Goal: Task Accomplishment & Management: Manage account settings

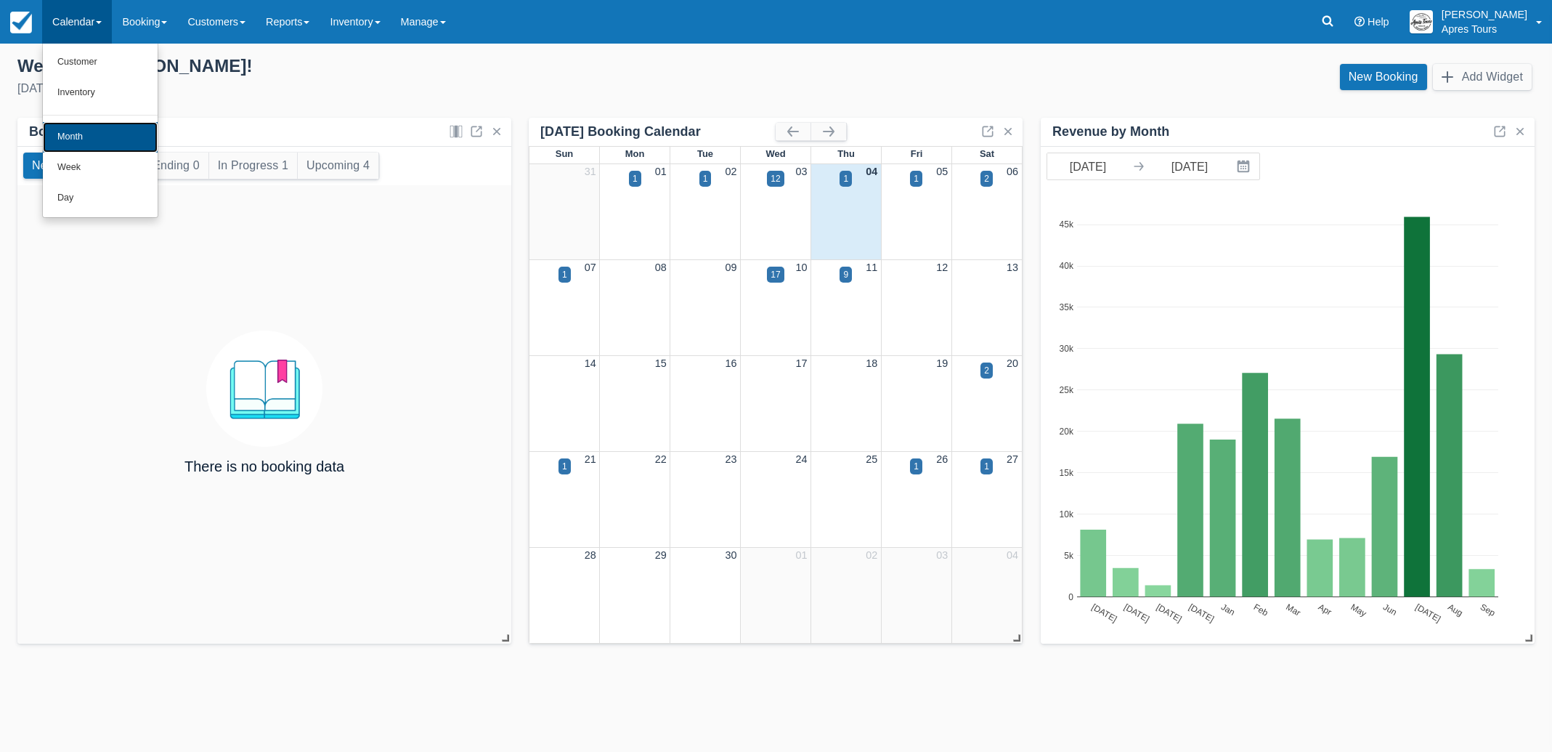
click at [62, 139] on link "Month" at bounding box center [100, 137] width 115 height 31
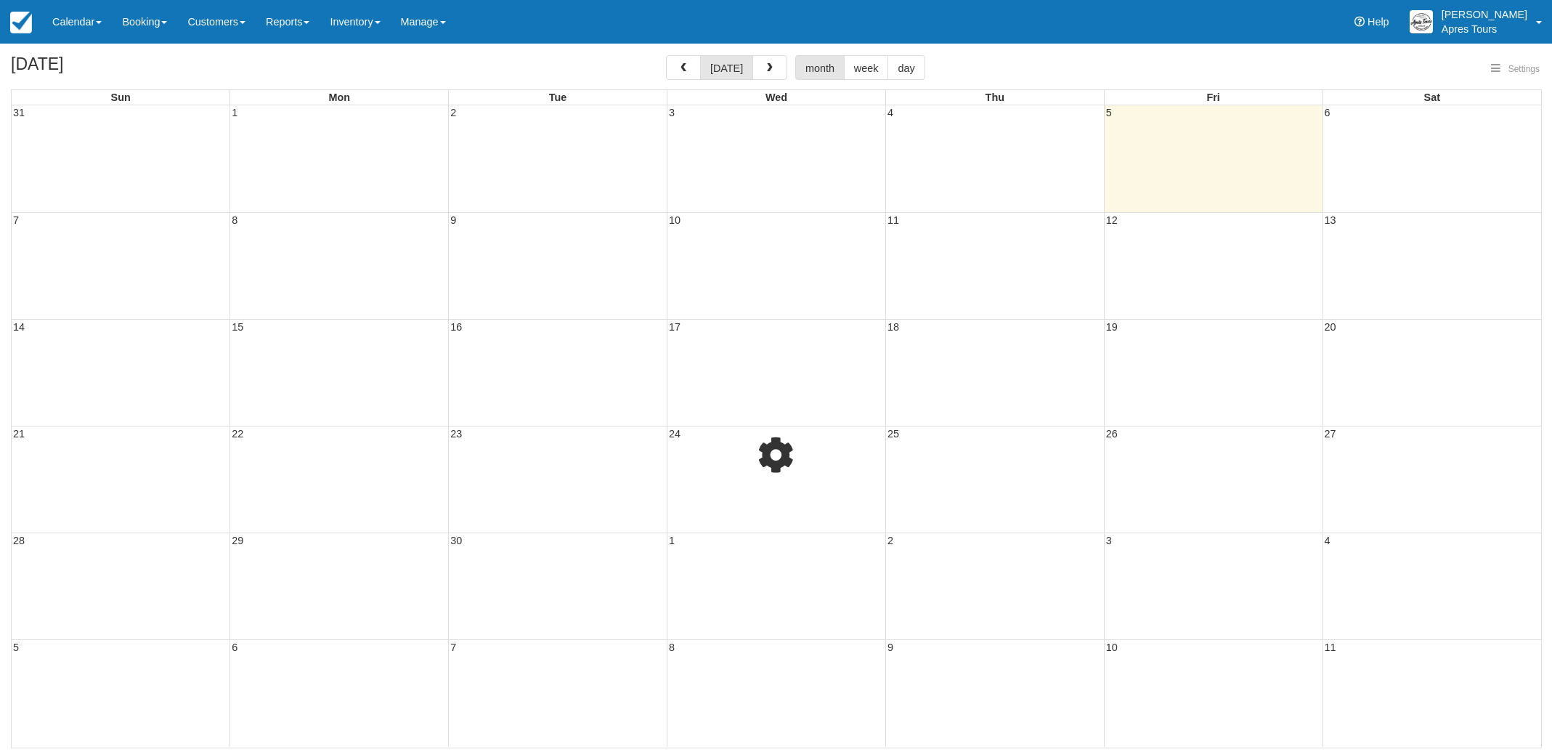
select select
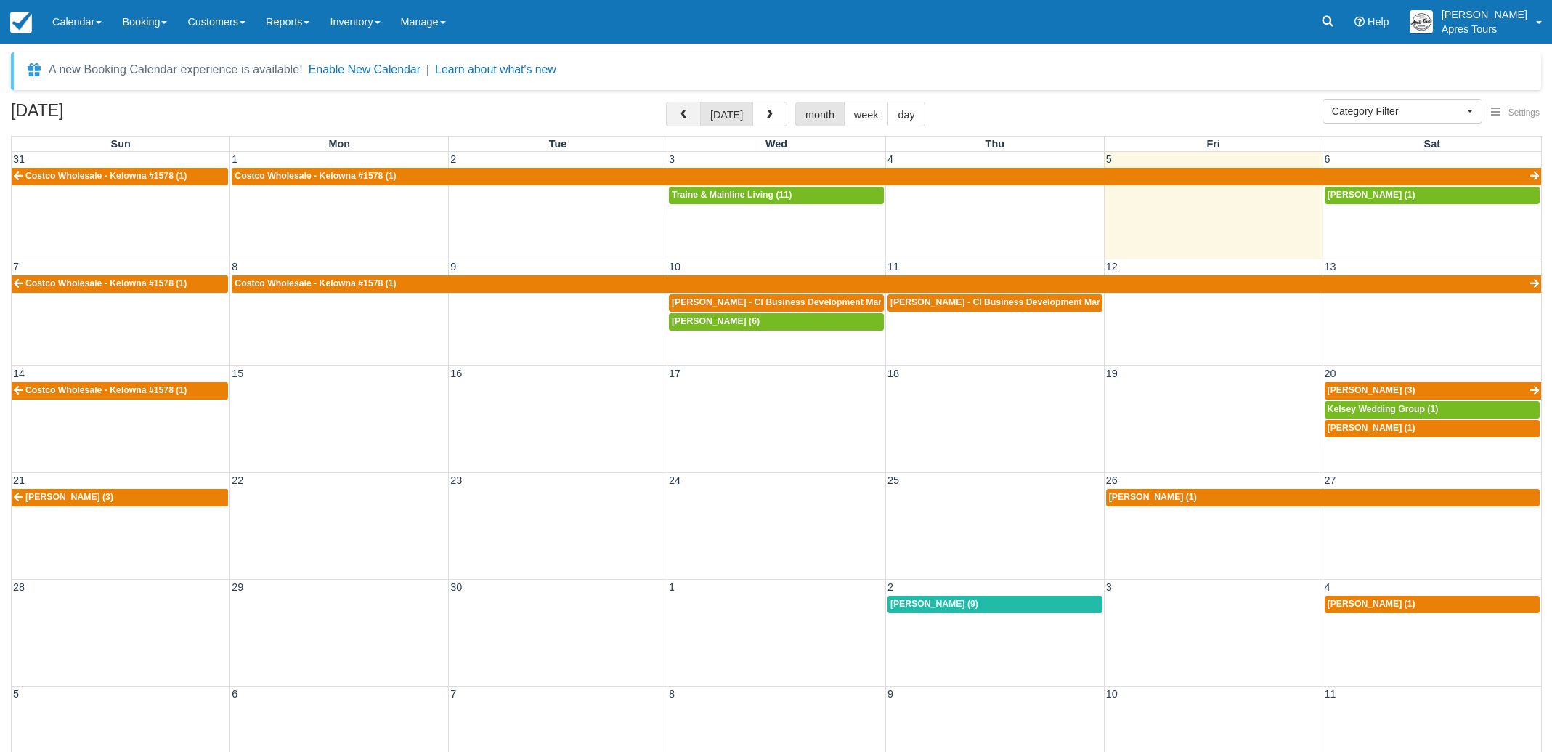
click at [689, 114] on span "button" at bounding box center [683, 115] width 10 height 10
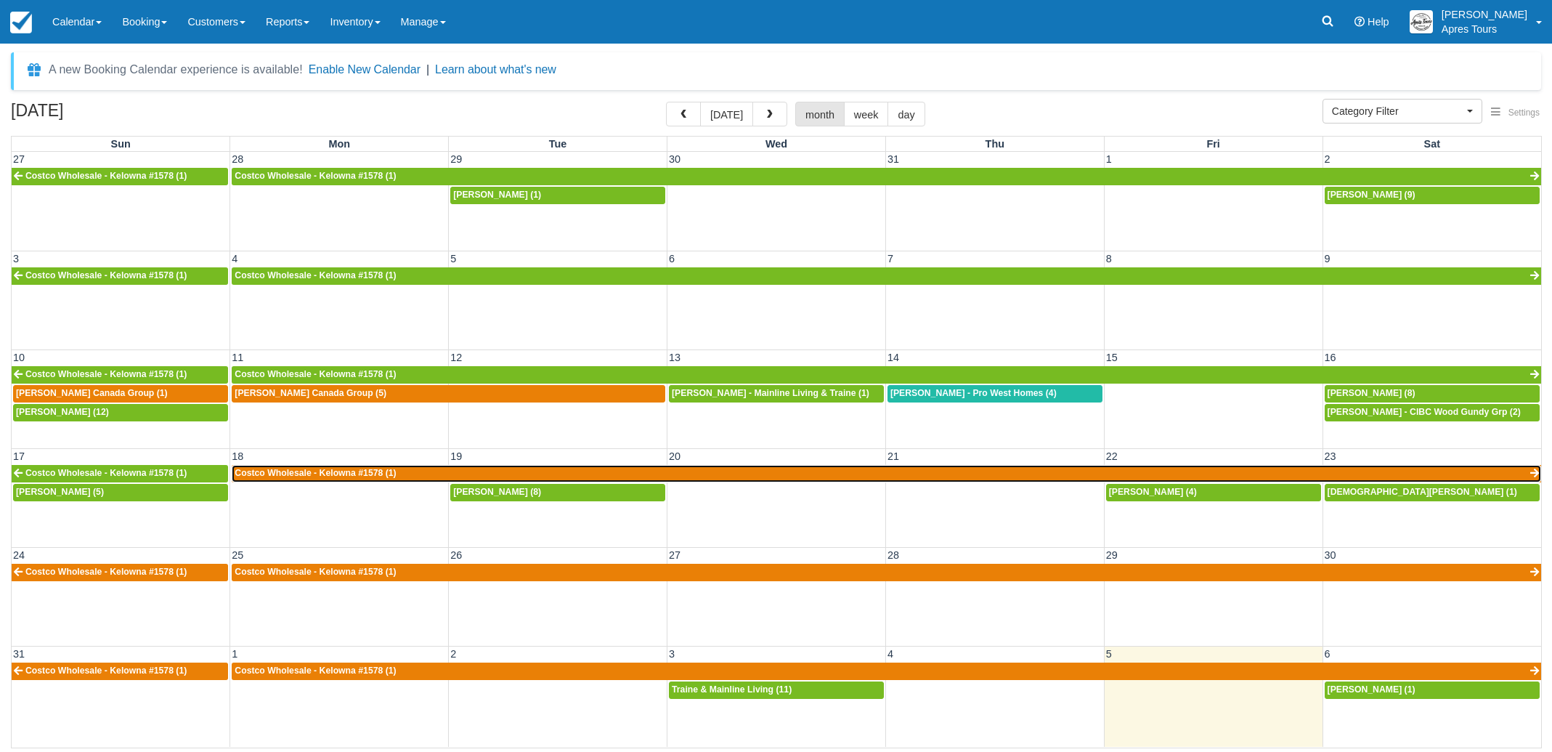
click at [399, 474] on link "Costco Wholesale - Kelowna #1578 (1)" at bounding box center [887, 473] width 1310 height 17
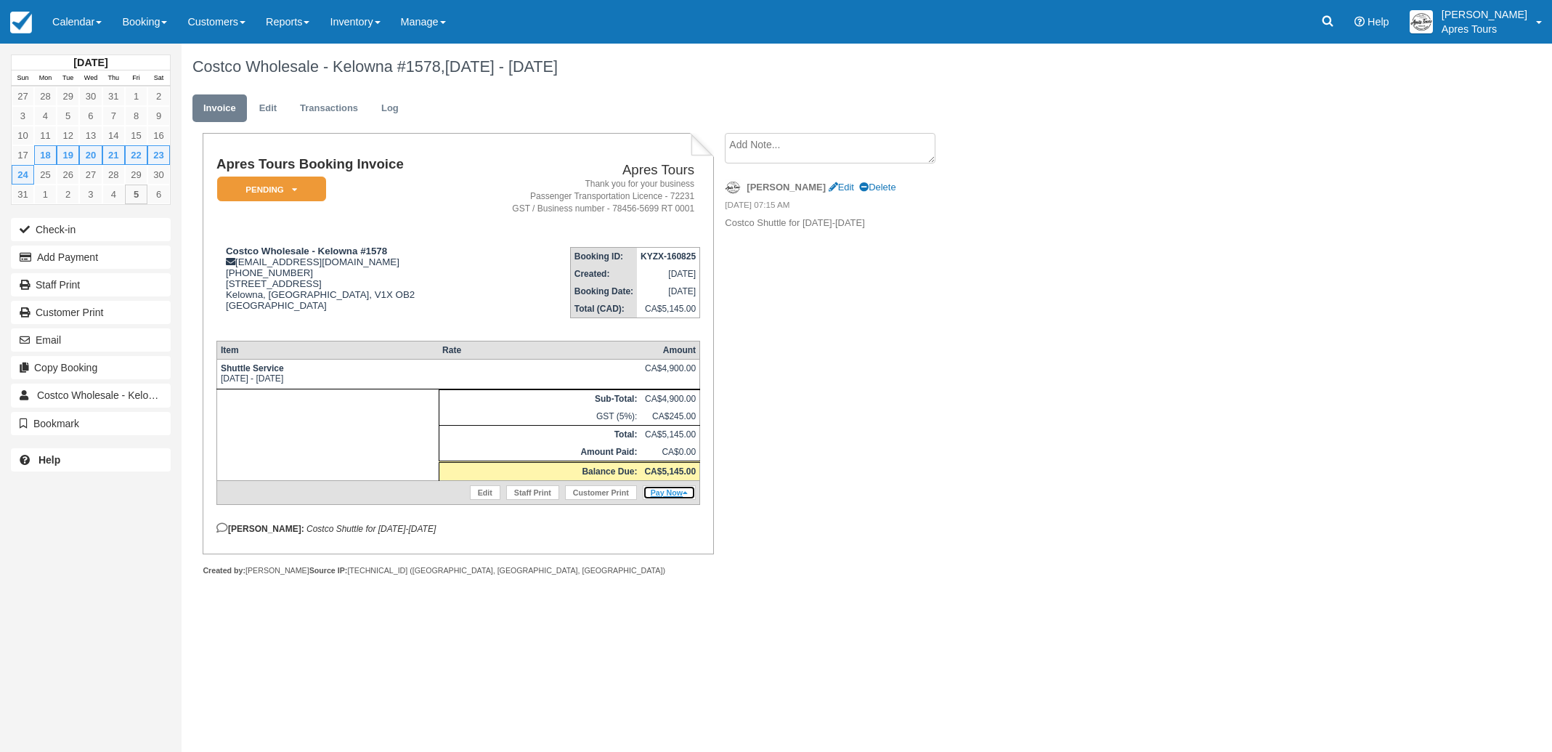
click at [670, 500] on link "Pay Now" at bounding box center [669, 492] width 53 height 15
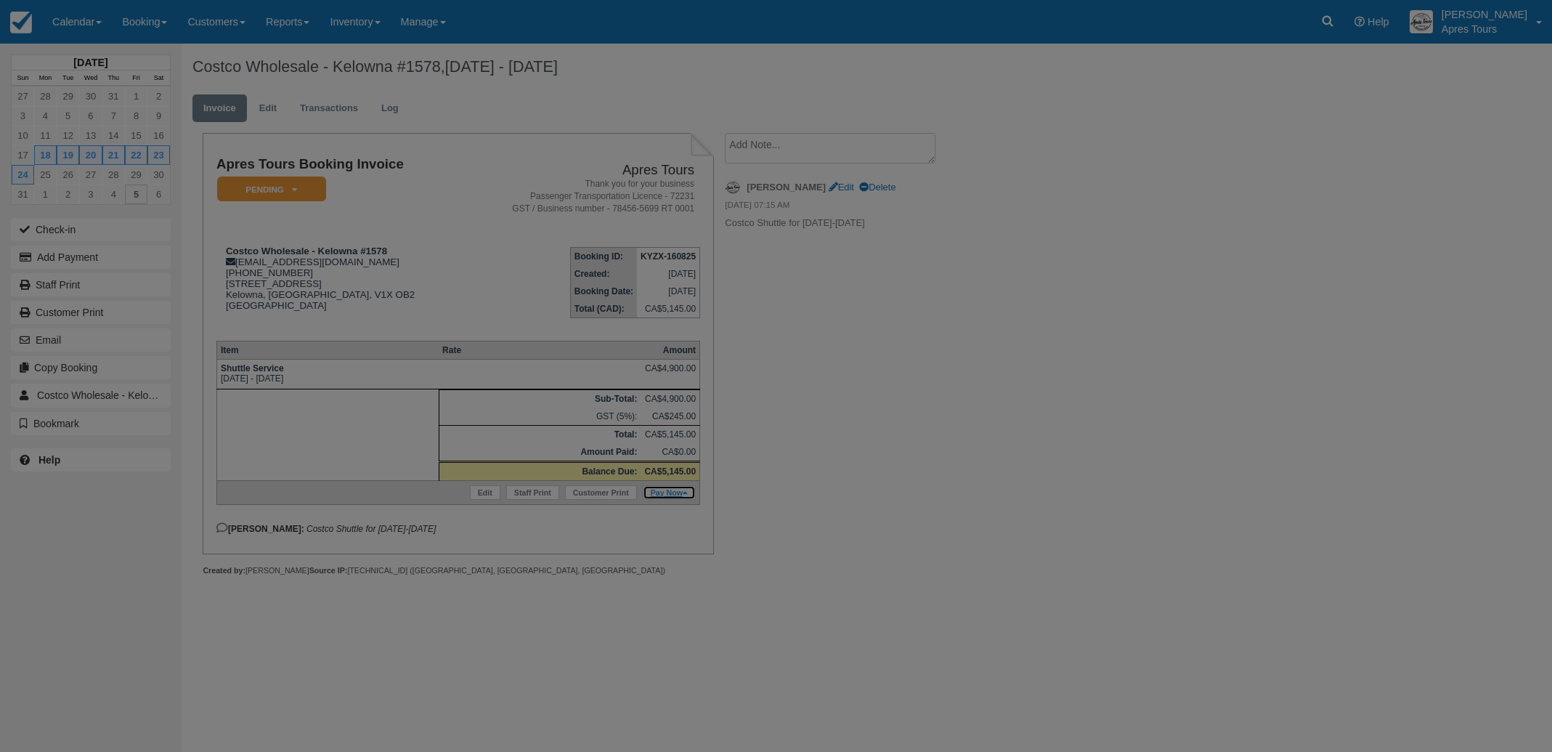
type input "Fri Sep 05 2025"
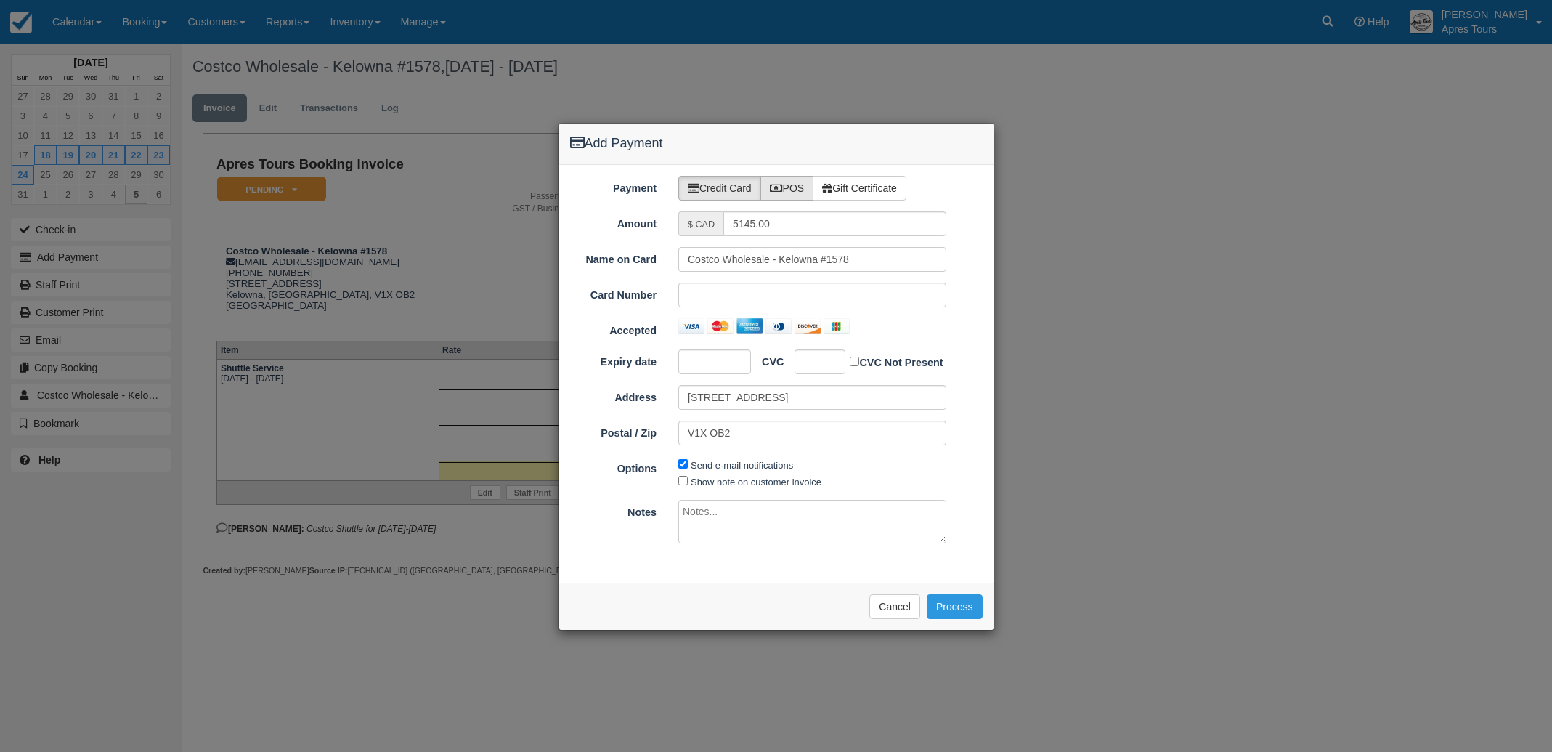
click at [806, 180] on label "POS" at bounding box center [788, 188] width 54 height 25
radio input "true"
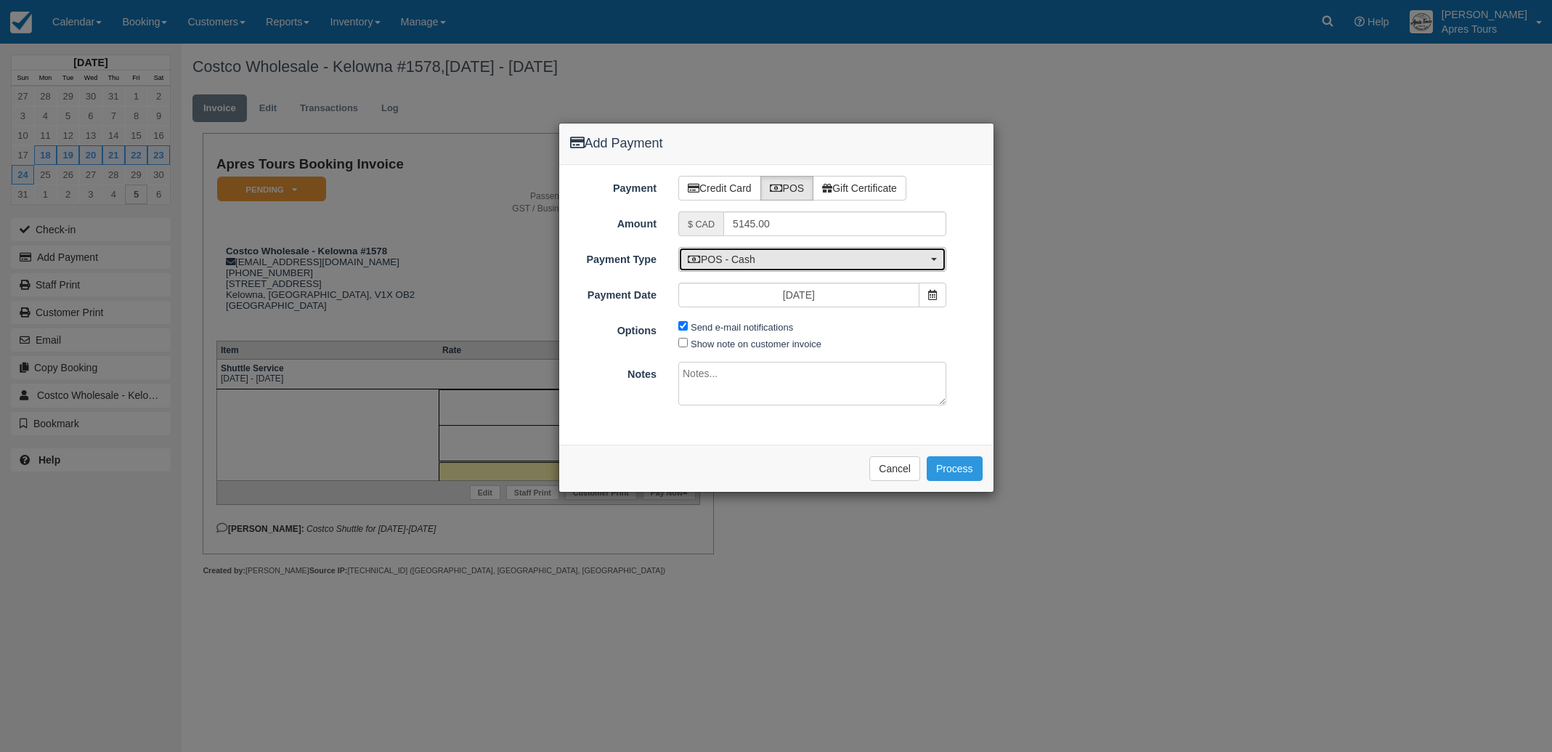
click at [771, 263] on span "POS - Cash" at bounding box center [808, 259] width 240 height 15
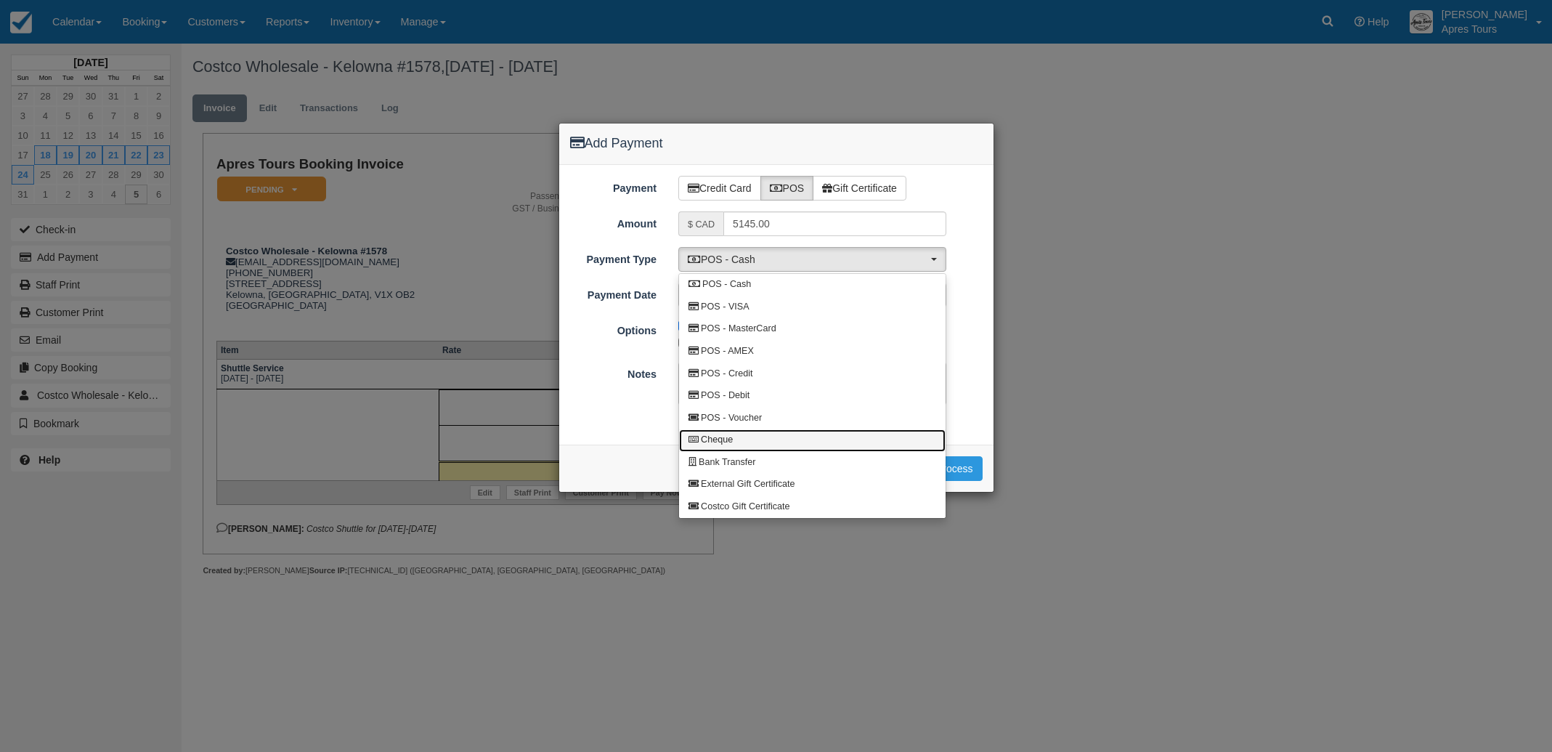
click at [718, 441] on span "Cheque" at bounding box center [717, 440] width 32 height 13
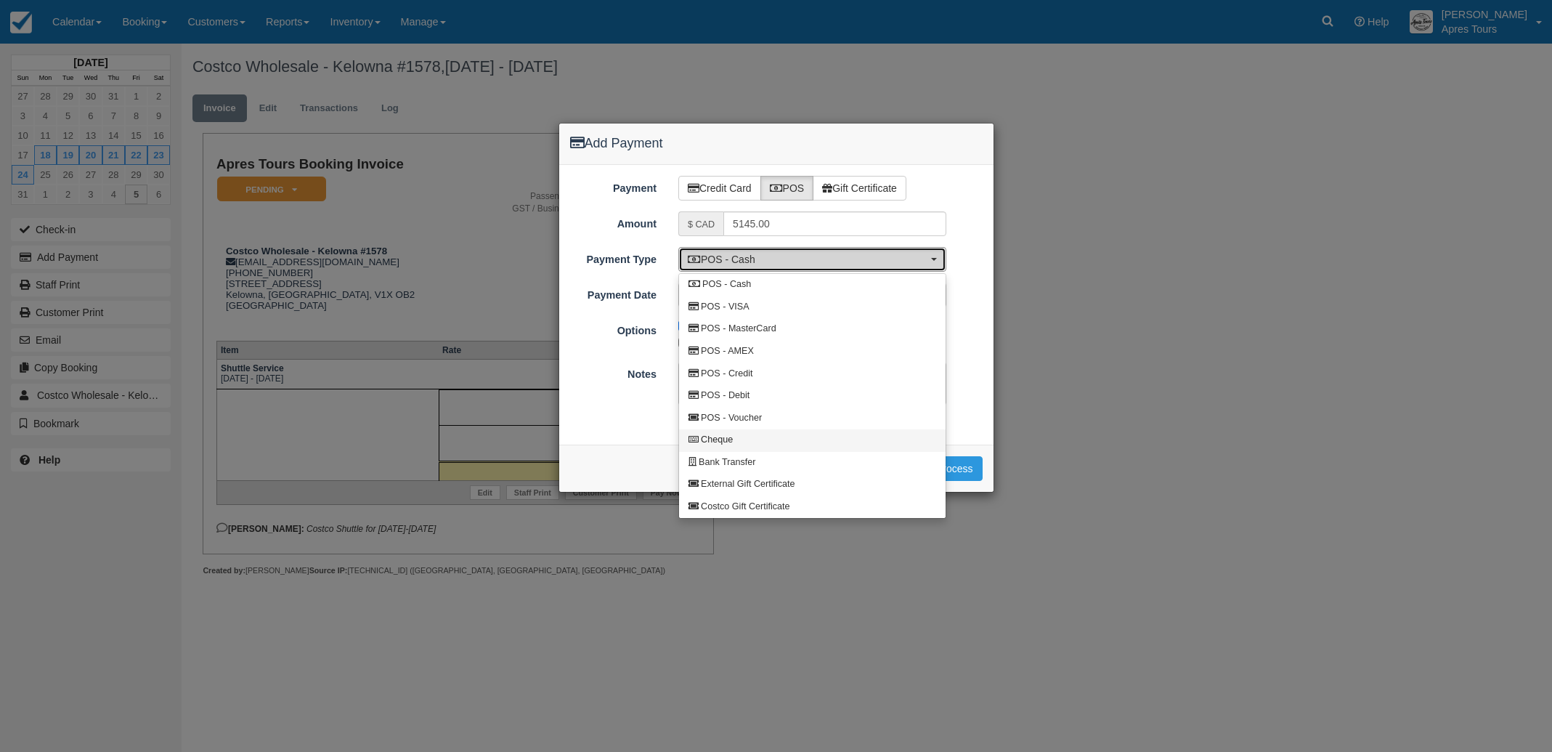
select select "CHEQUE"
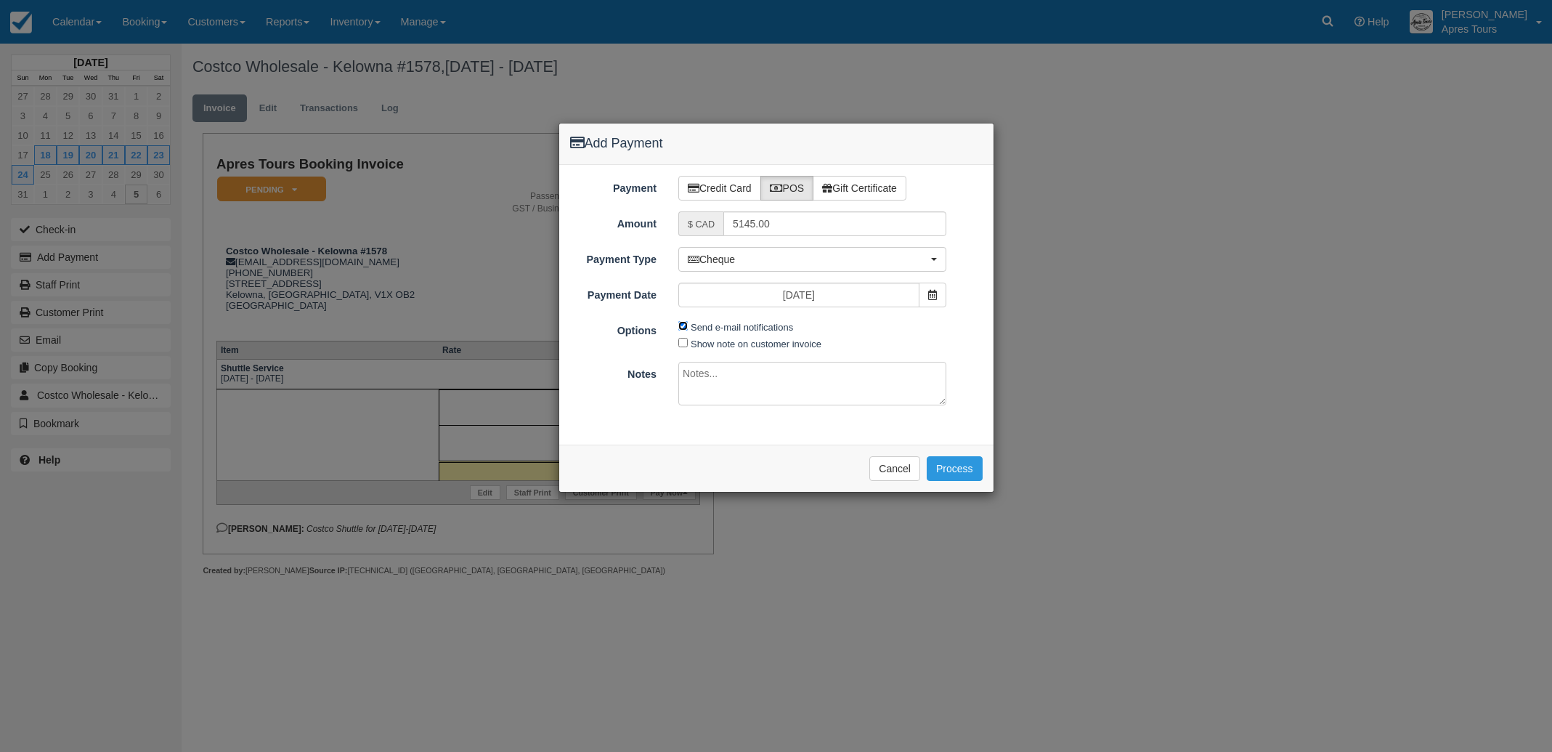
click at [685, 326] on input "Send e-mail notifications" at bounding box center [682, 325] width 9 height 9
checkbox input "false"
click at [970, 470] on button "Process" at bounding box center [955, 468] width 56 height 25
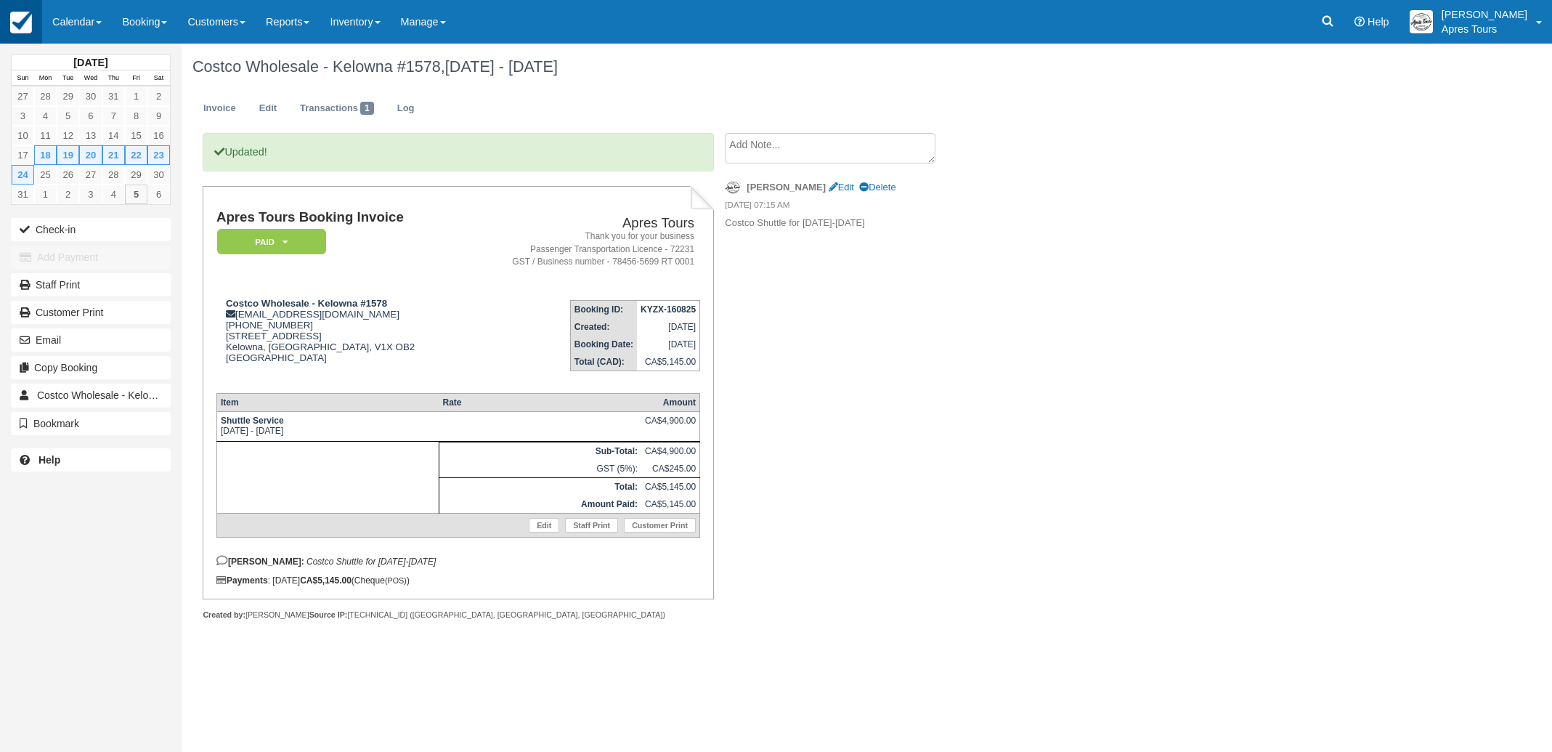
click at [15, 28] on img at bounding box center [21, 23] width 22 height 22
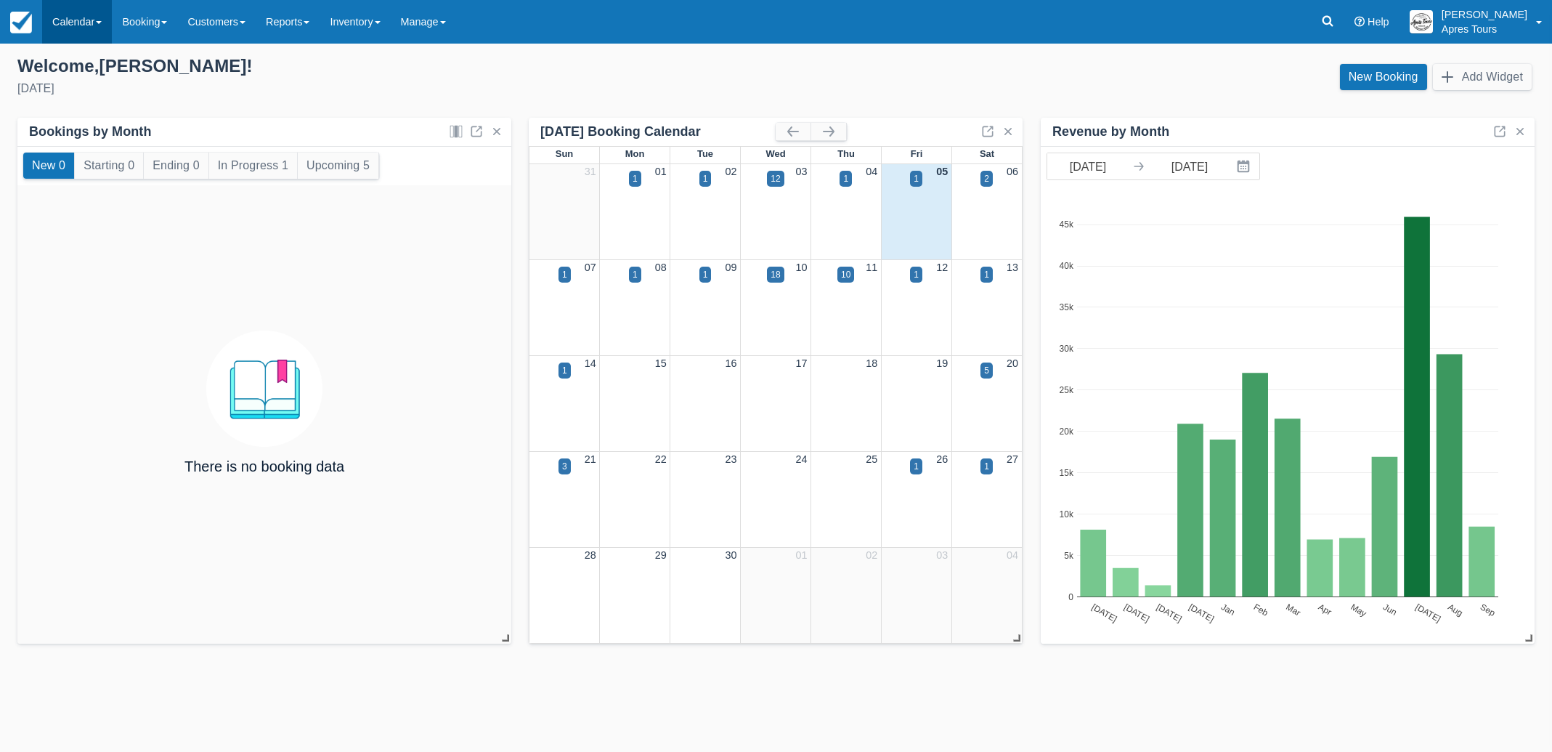
click at [92, 23] on link "Calendar" at bounding box center [77, 22] width 70 height 44
click at [73, 134] on link "Month" at bounding box center [100, 137] width 115 height 31
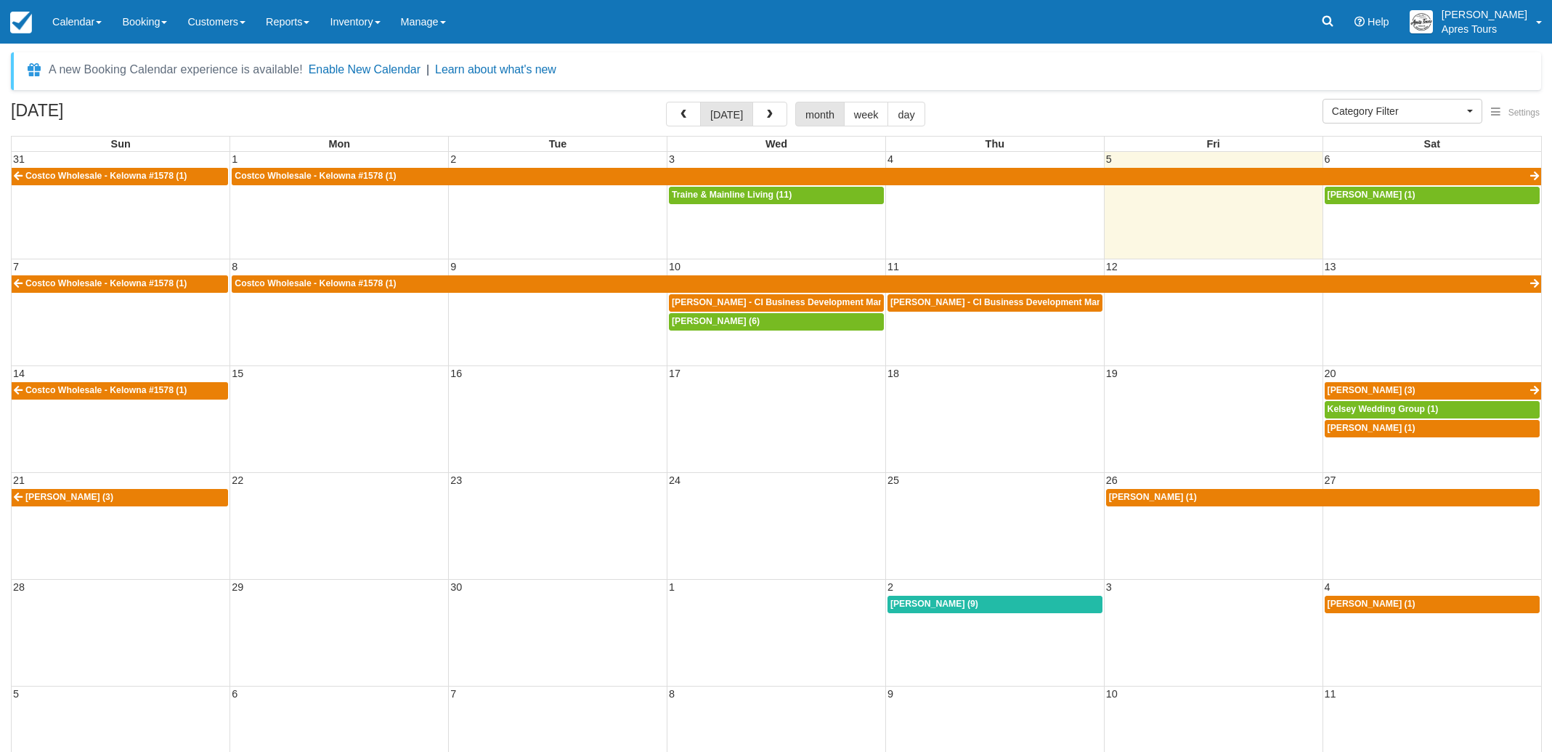
select select
click at [689, 115] on span "button" at bounding box center [683, 115] width 10 height 10
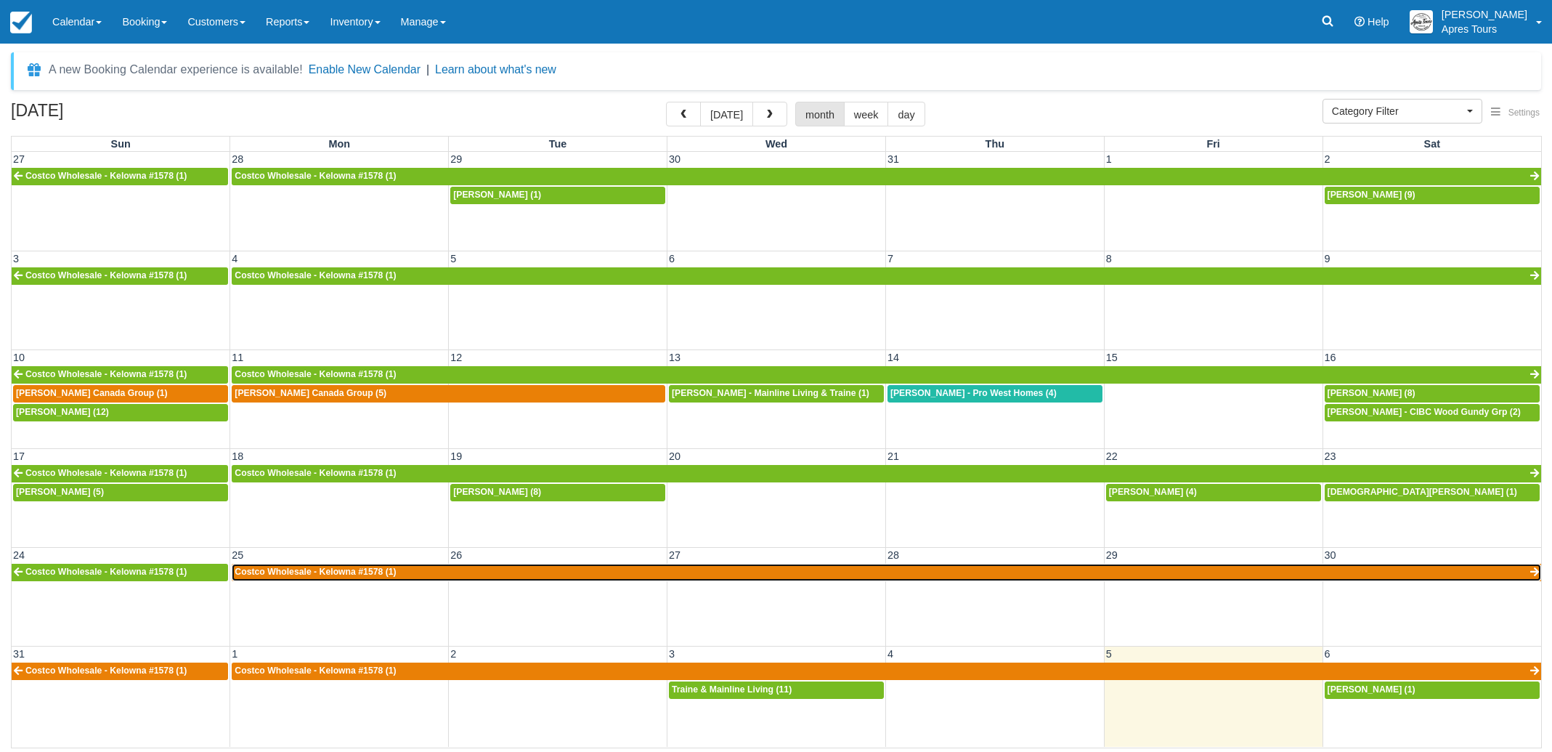
click at [636, 573] on link "Costco Wholesale - Kelowna #1578 (1)" at bounding box center [887, 572] width 1310 height 17
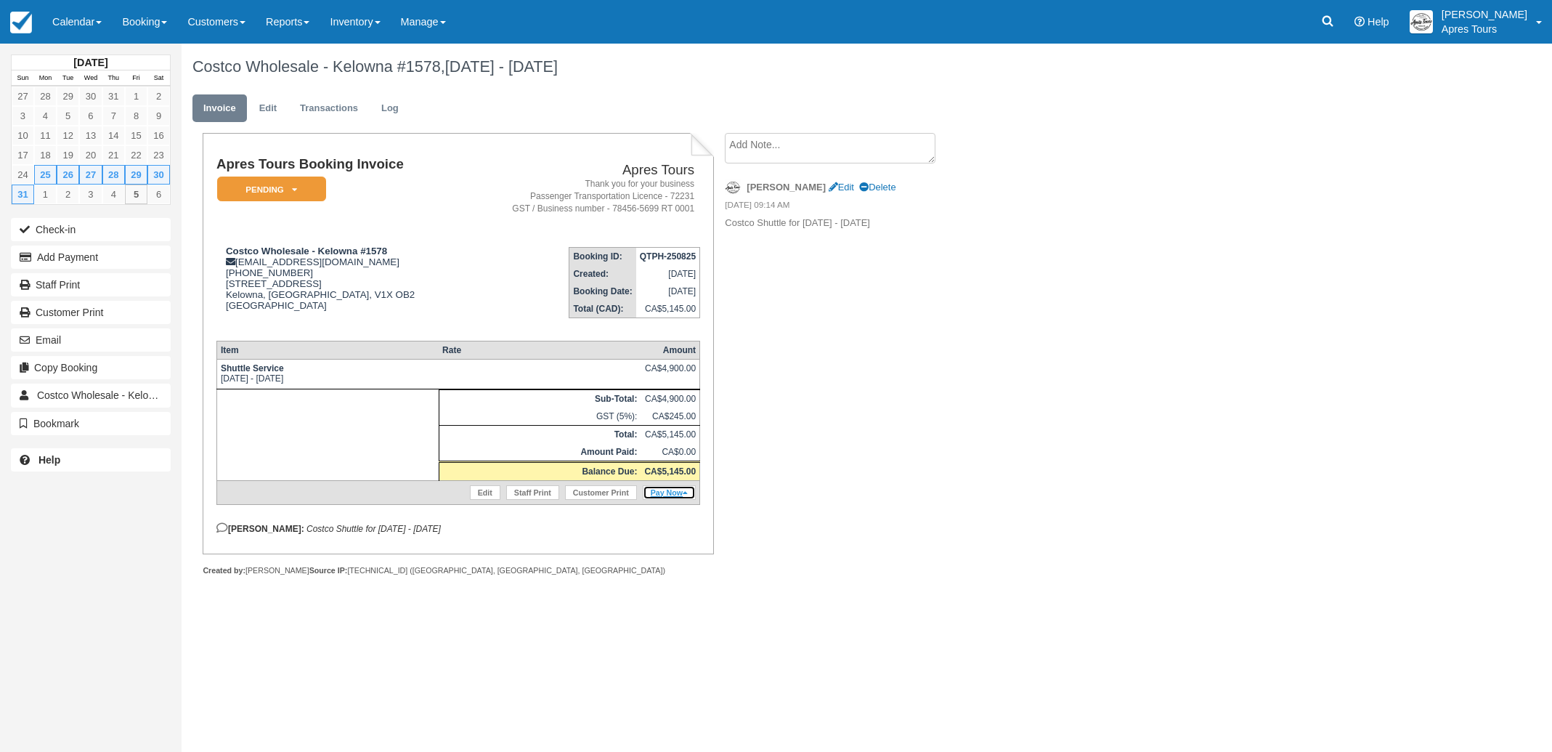
click at [669, 500] on link "Pay Now" at bounding box center [669, 492] width 53 height 15
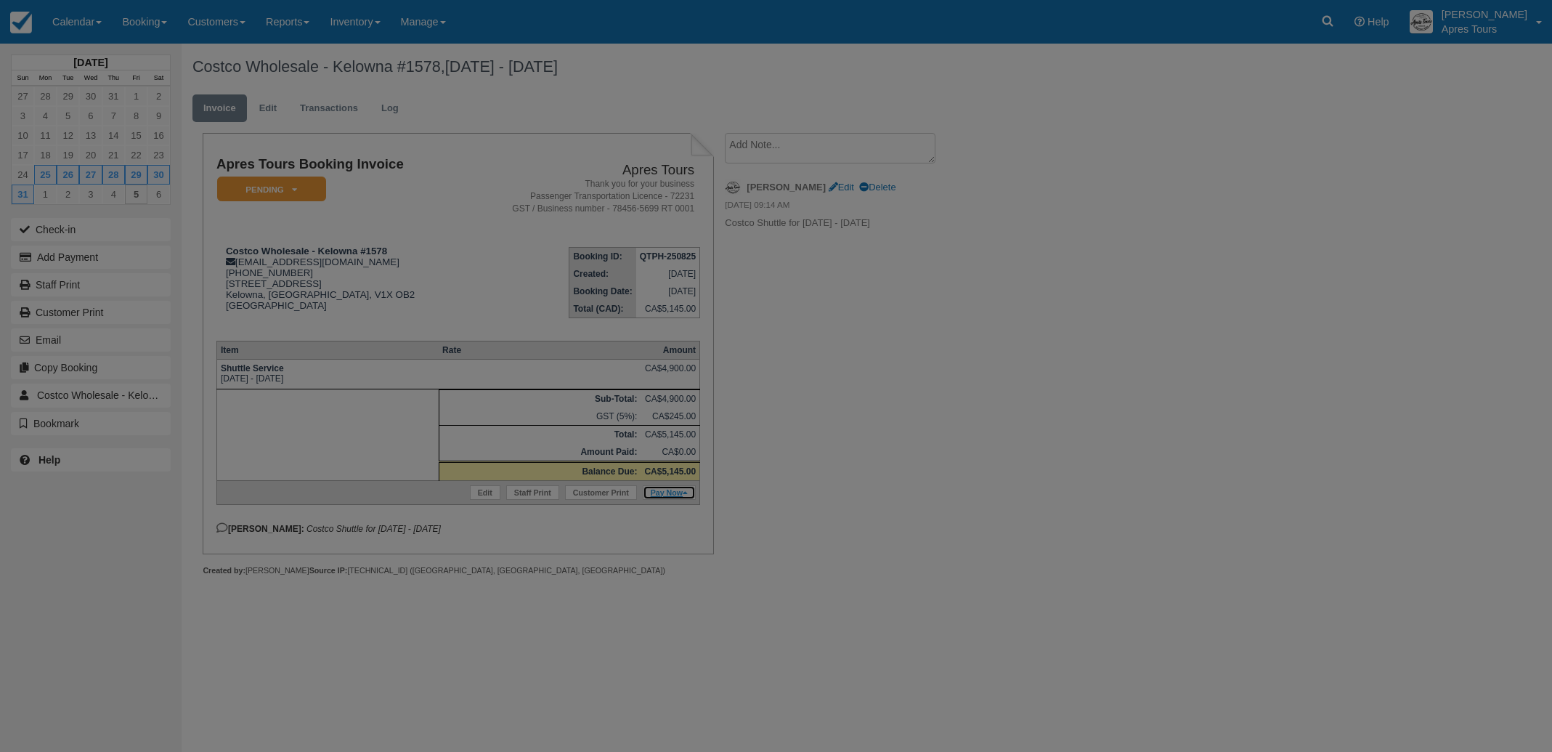
type input "Fri Sep 05 2025"
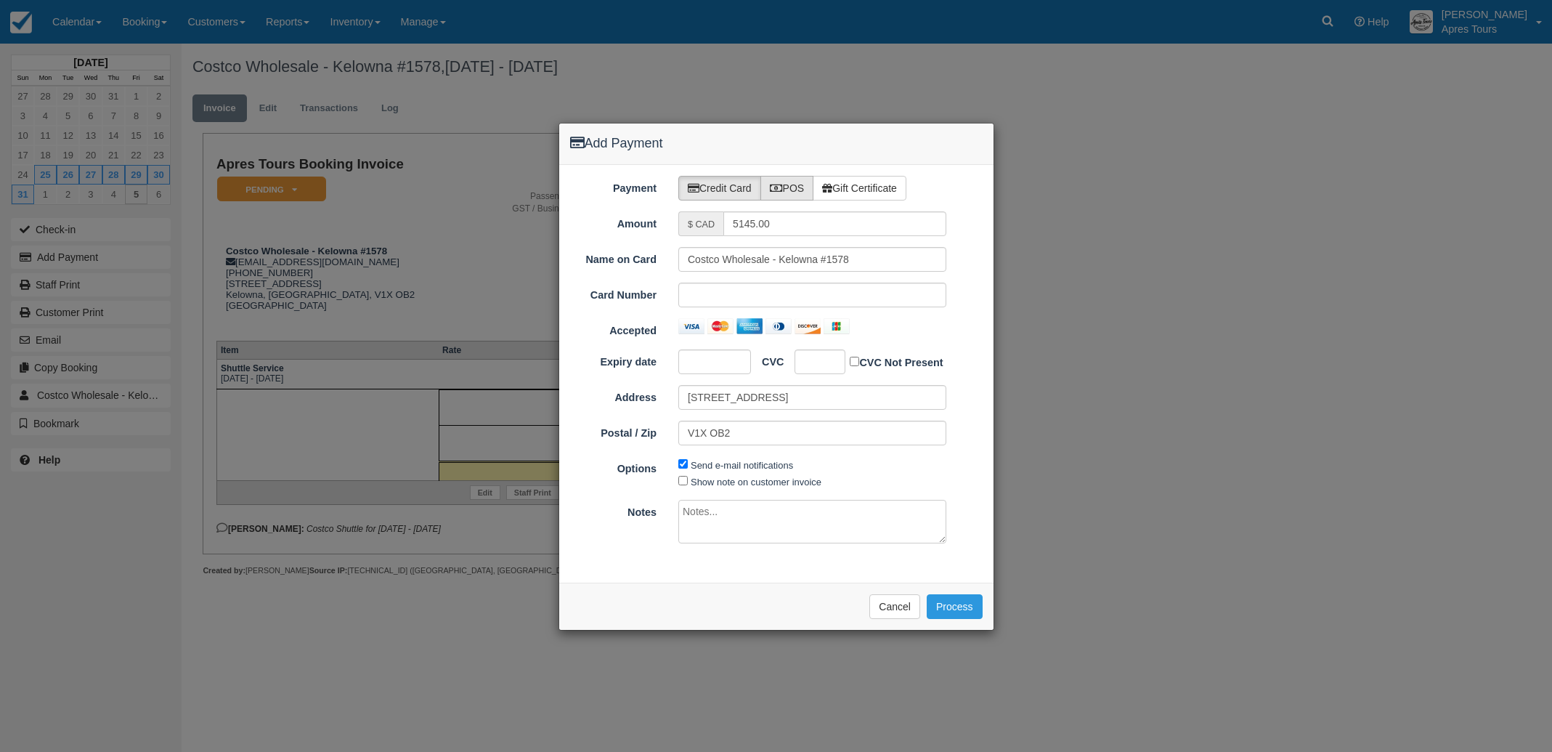
click at [795, 190] on label "POS" at bounding box center [788, 188] width 54 height 25
radio input "true"
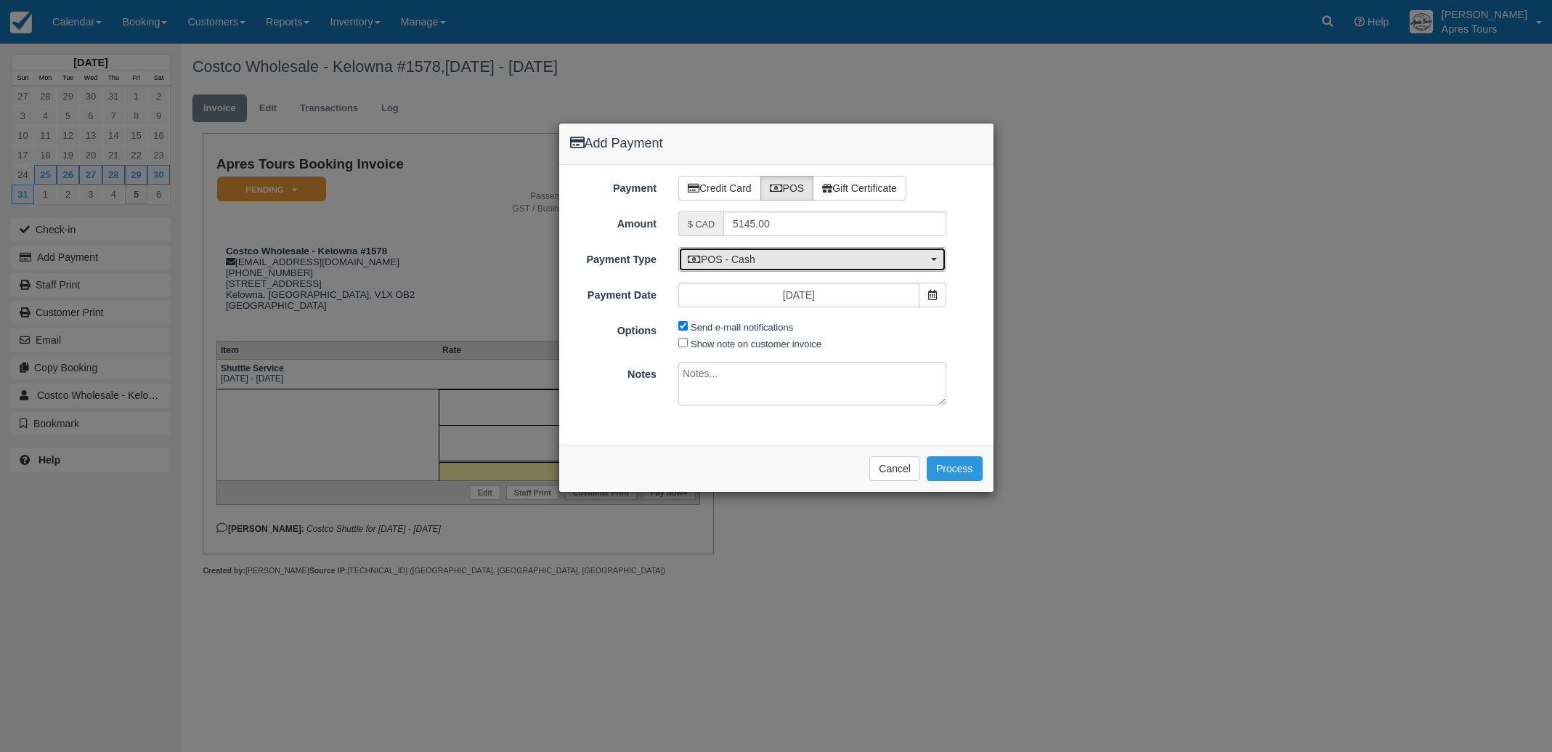
click at [792, 259] on span "POS - Cash" at bounding box center [808, 259] width 240 height 15
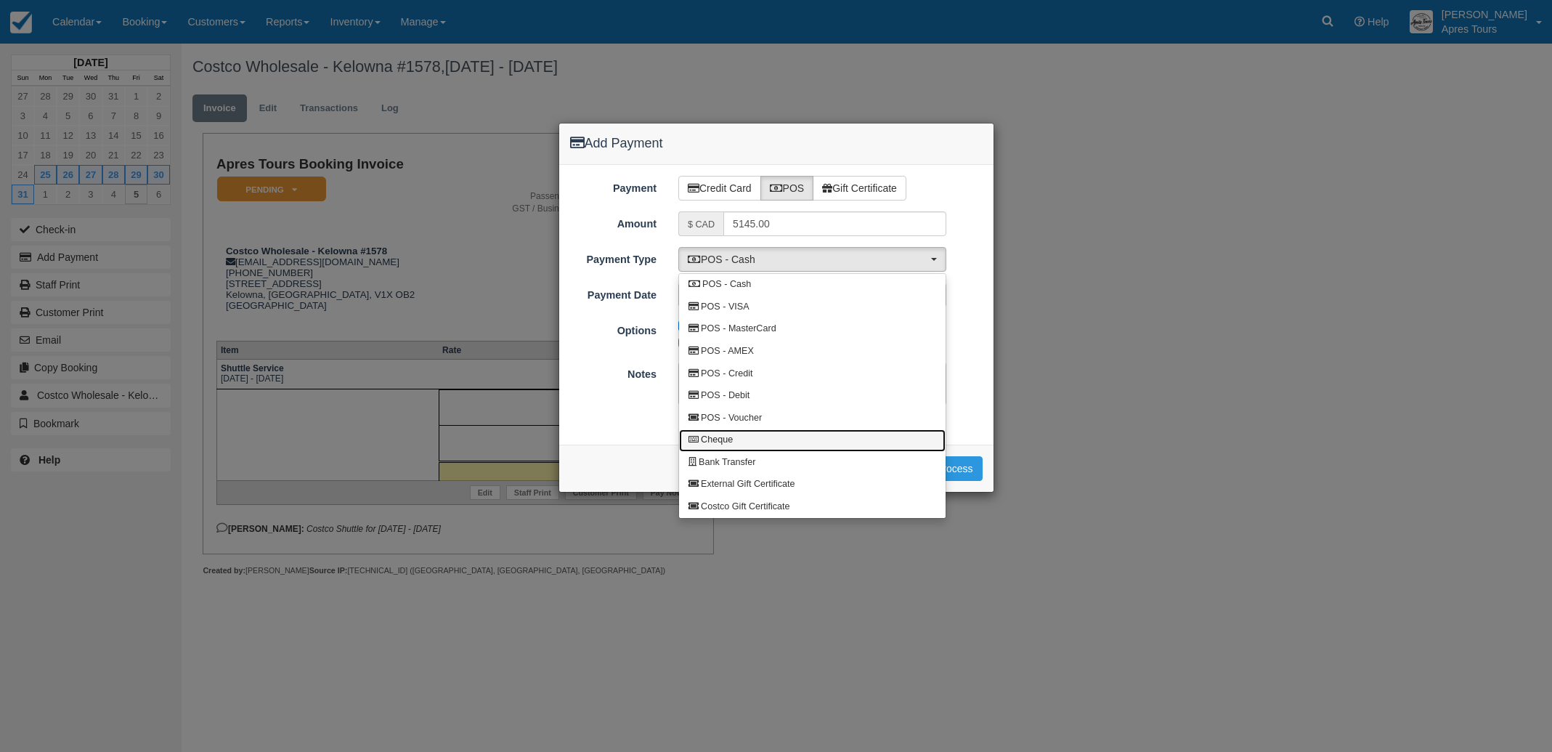
click at [745, 444] on link "Cheque" at bounding box center [812, 440] width 267 height 23
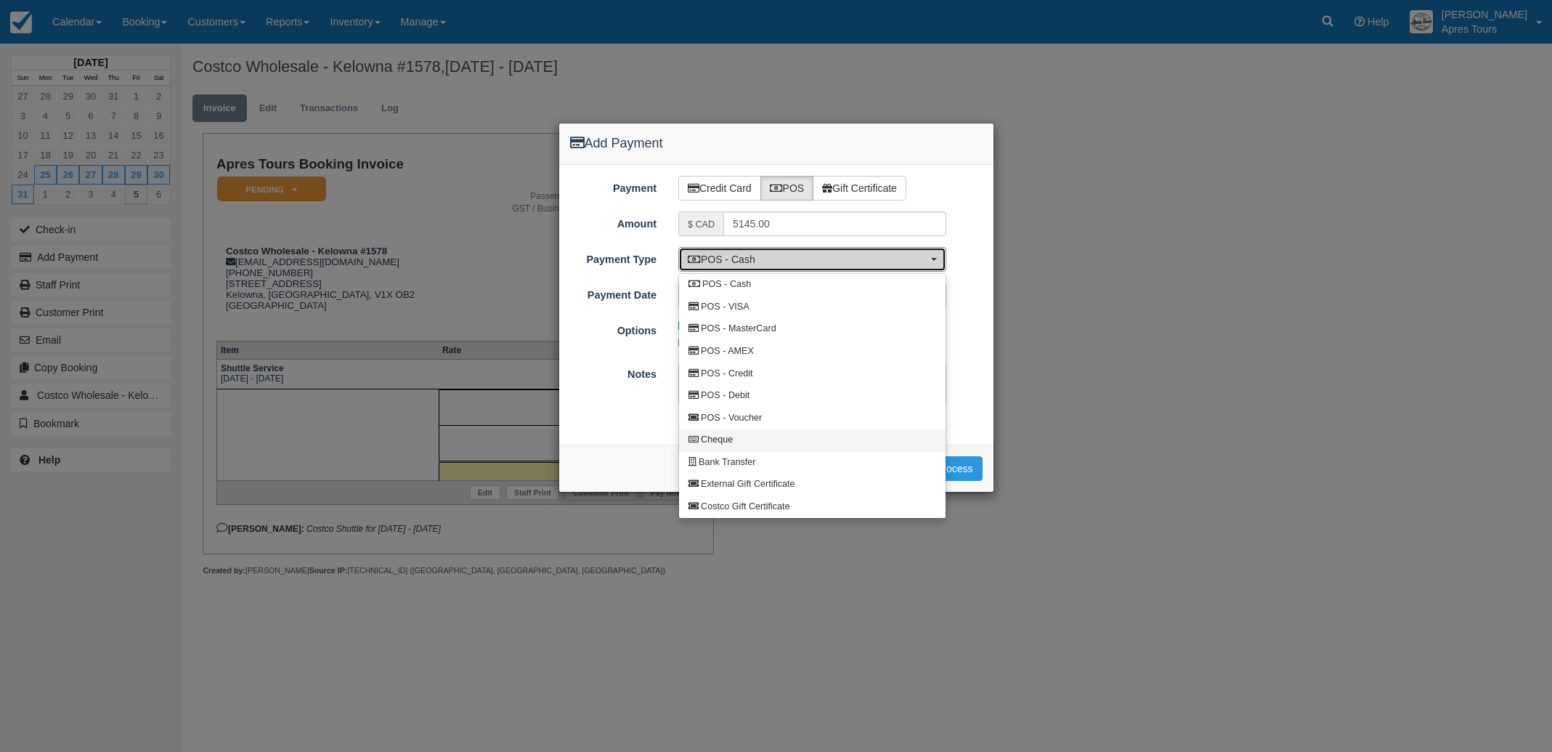
select select "CHEQUE"
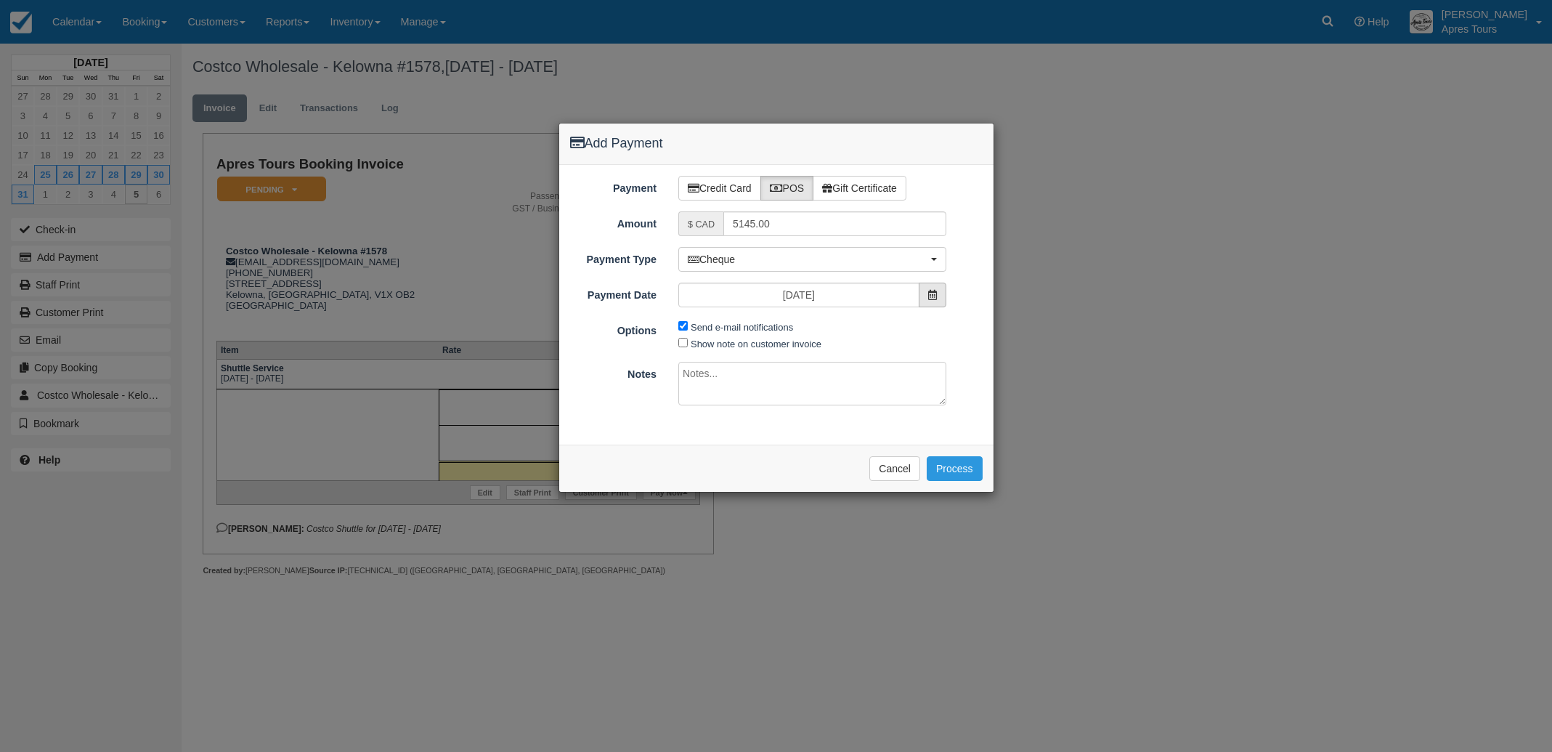
click at [932, 291] on icon at bounding box center [932, 295] width 9 height 10
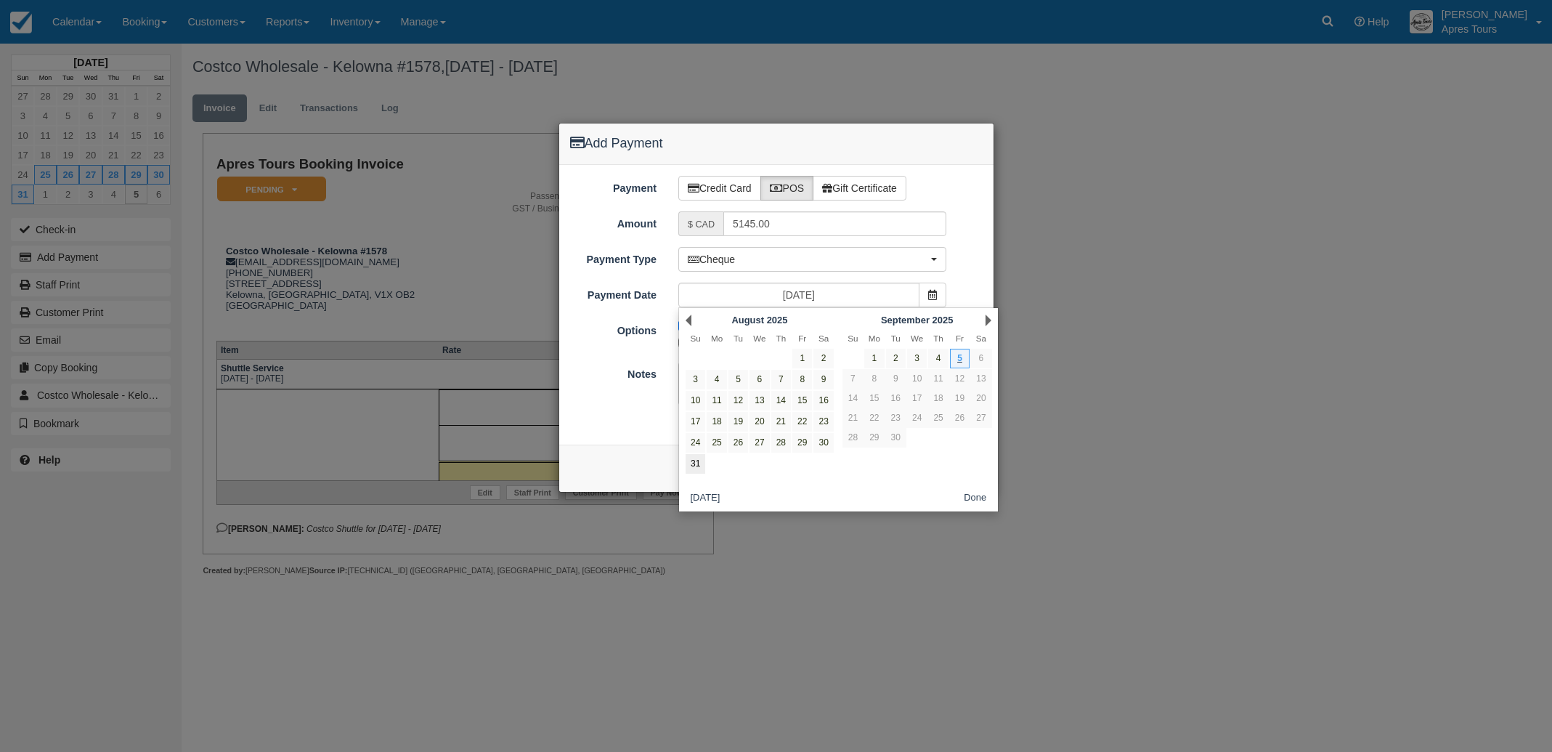
click at [697, 463] on link "31" at bounding box center [696, 464] width 20 height 20
type input "Sun Aug 31 2025"
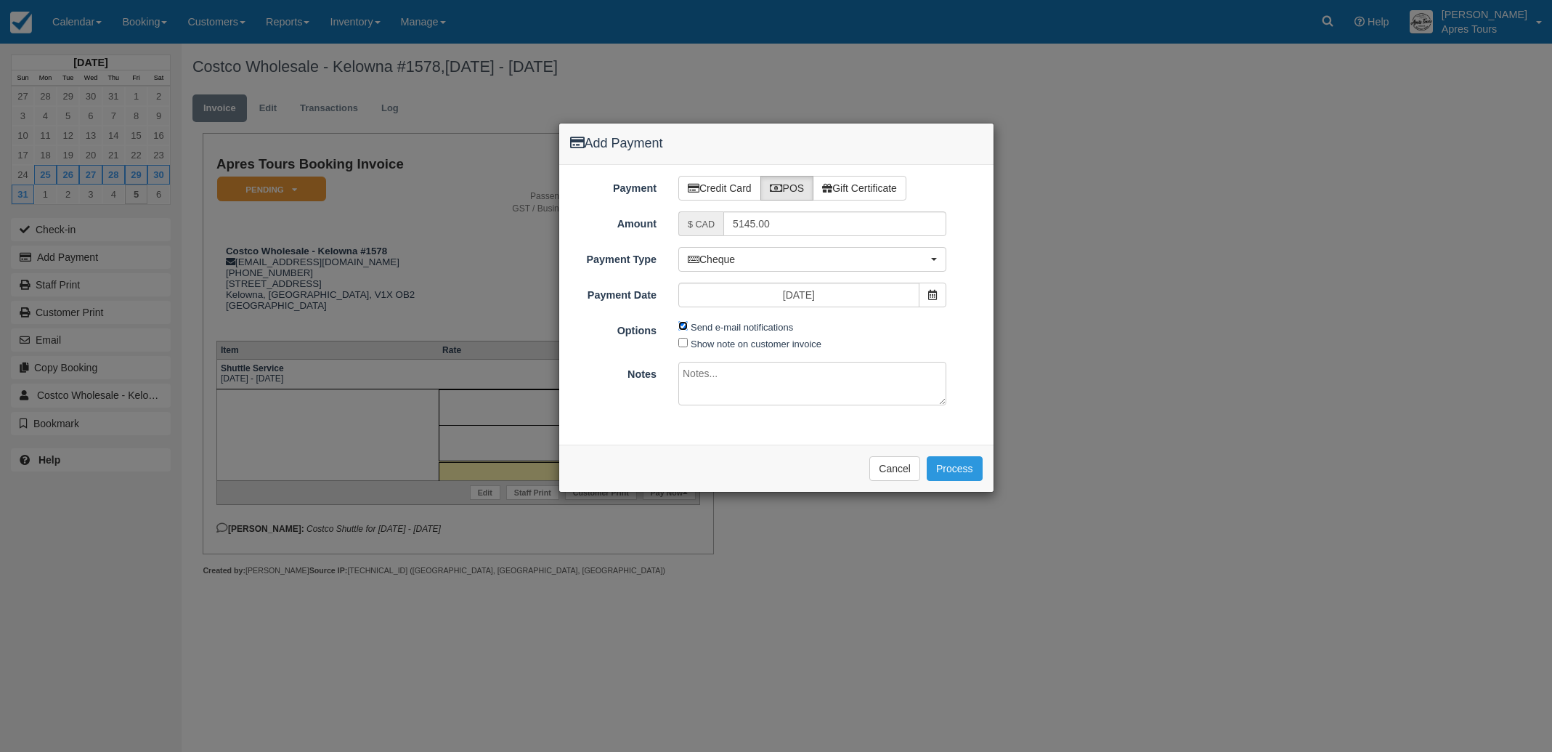
click at [683, 326] on input "Send e-mail notifications" at bounding box center [682, 325] width 9 height 9
checkbox input "false"
click at [968, 472] on button "Process" at bounding box center [955, 468] width 56 height 25
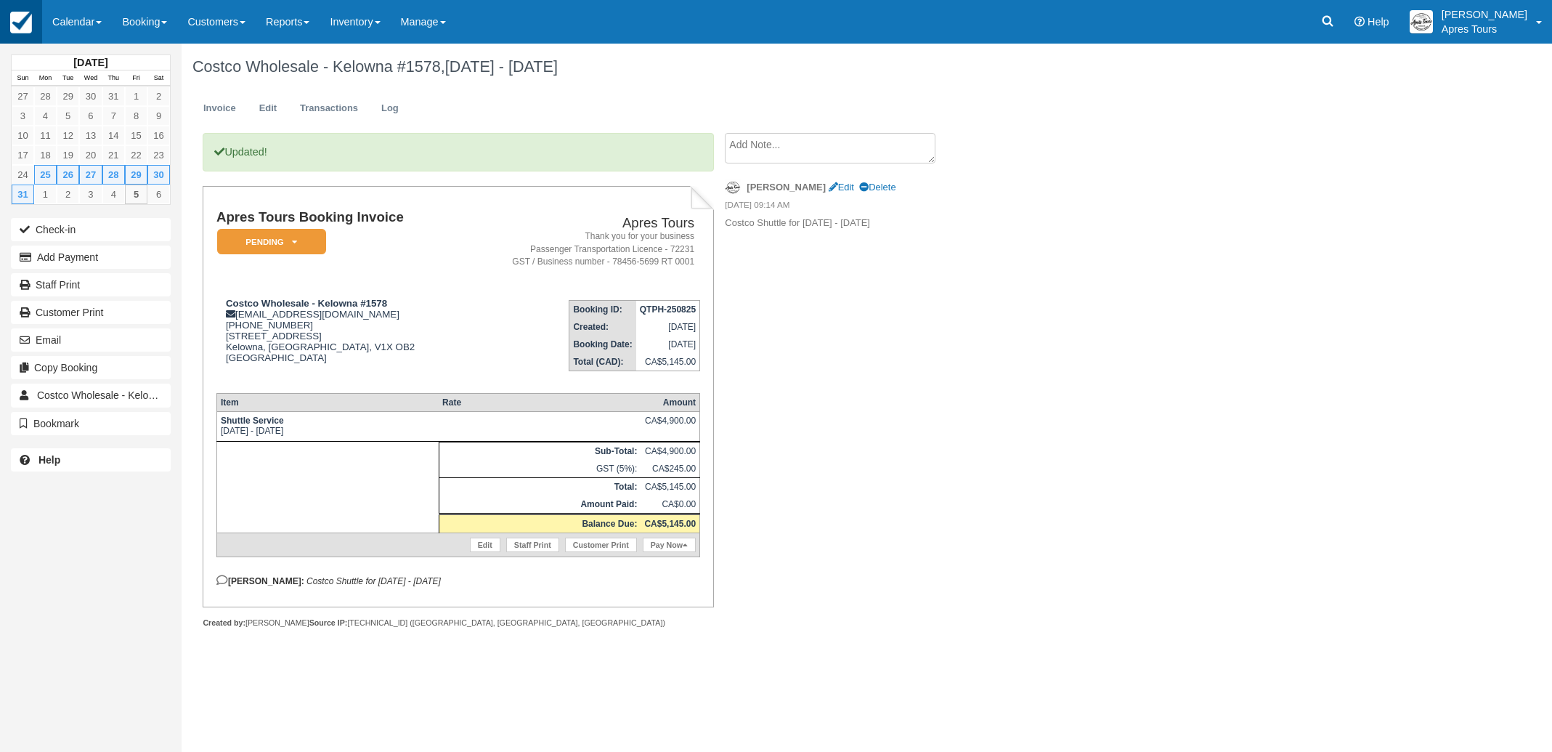
click at [17, 24] on img at bounding box center [21, 23] width 22 height 22
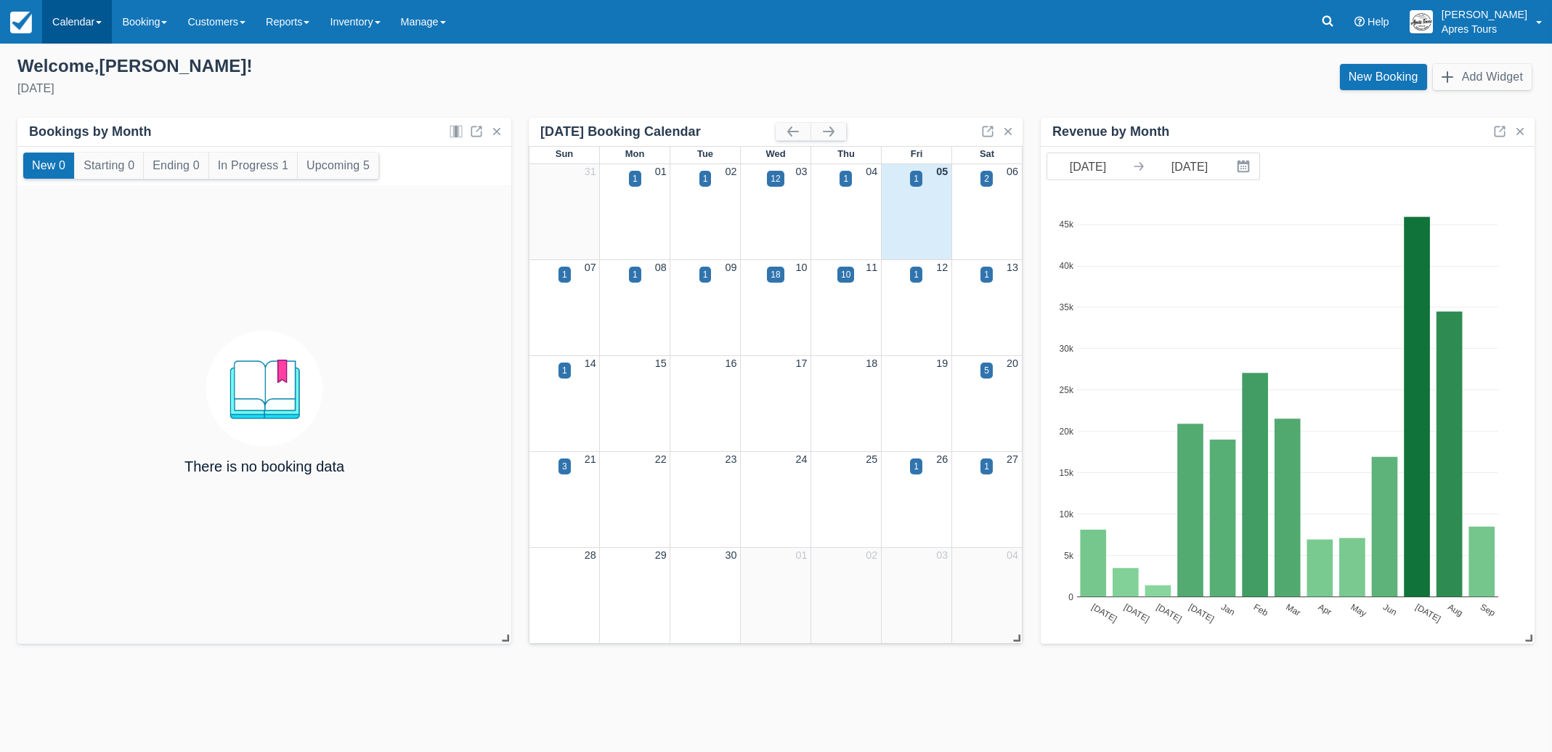
click at [93, 20] on link "Calendar" at bounding box center [77, 22] width 70 height 44
click at [76, 139] on link "Month" at bounding box center [100, 137] width 115 height 31
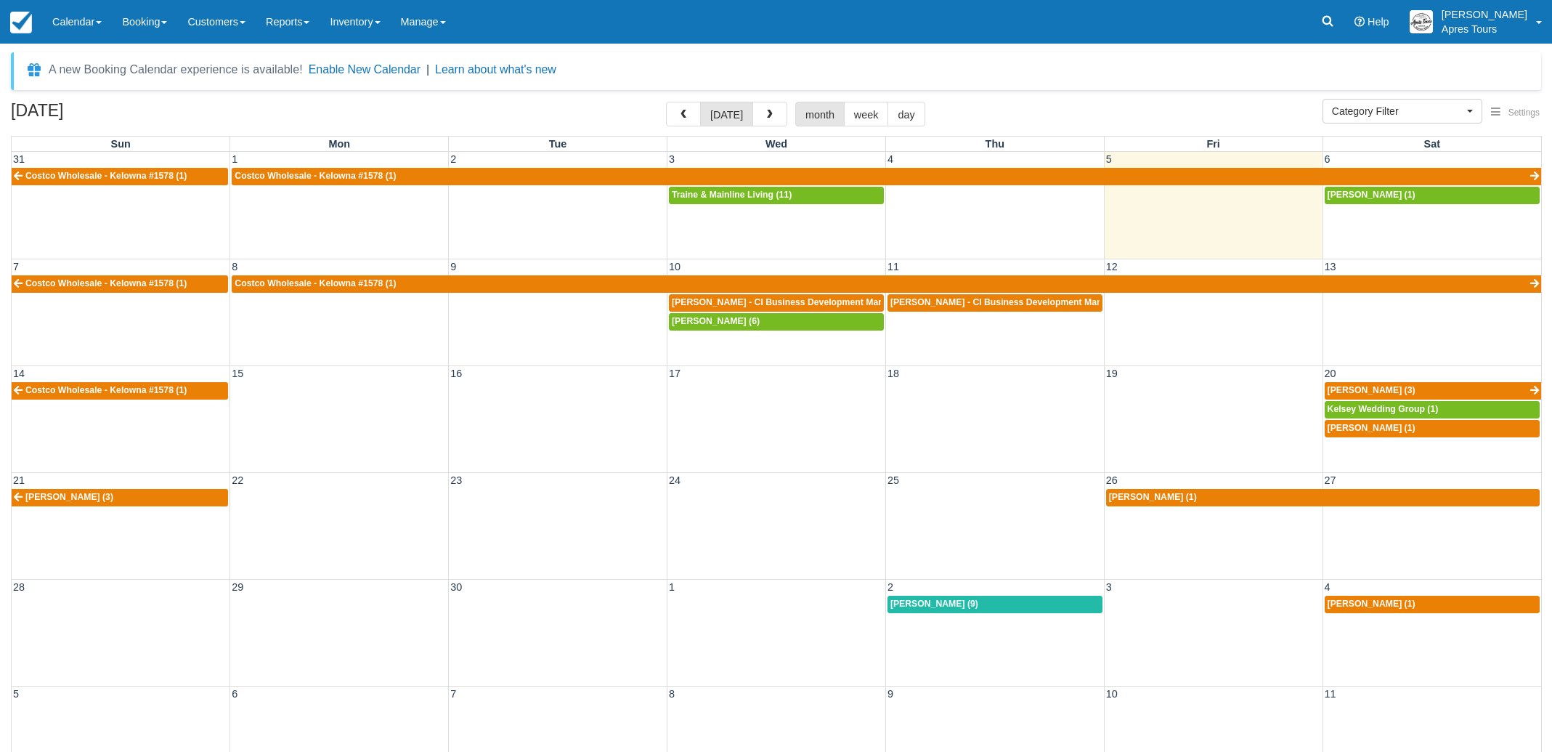
select select
click at [686, 116] on span "button" at bounding box center [683, 115] width 10 height 10
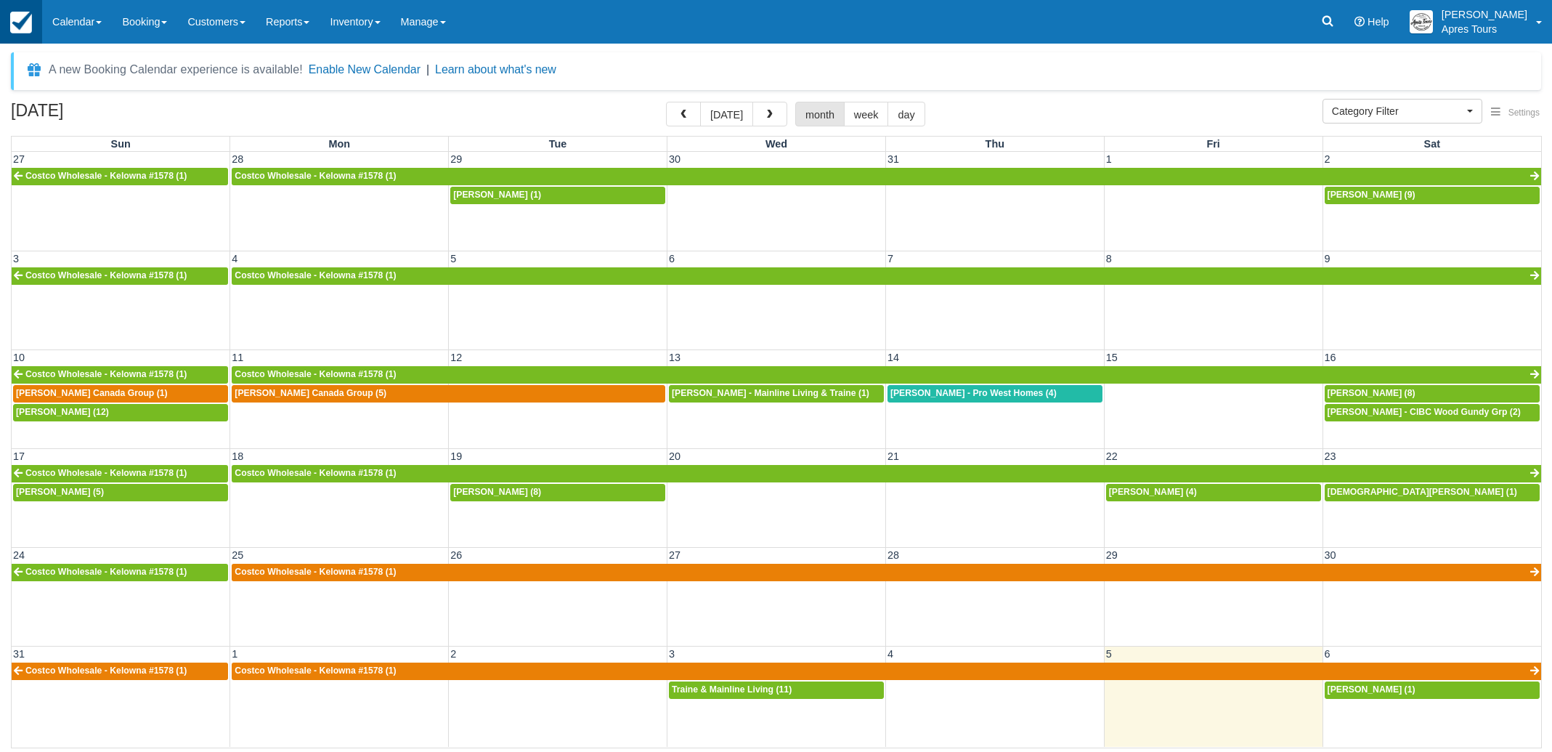
click at [33, 30] on link at bounding box center [21, 22] width 42 height 44
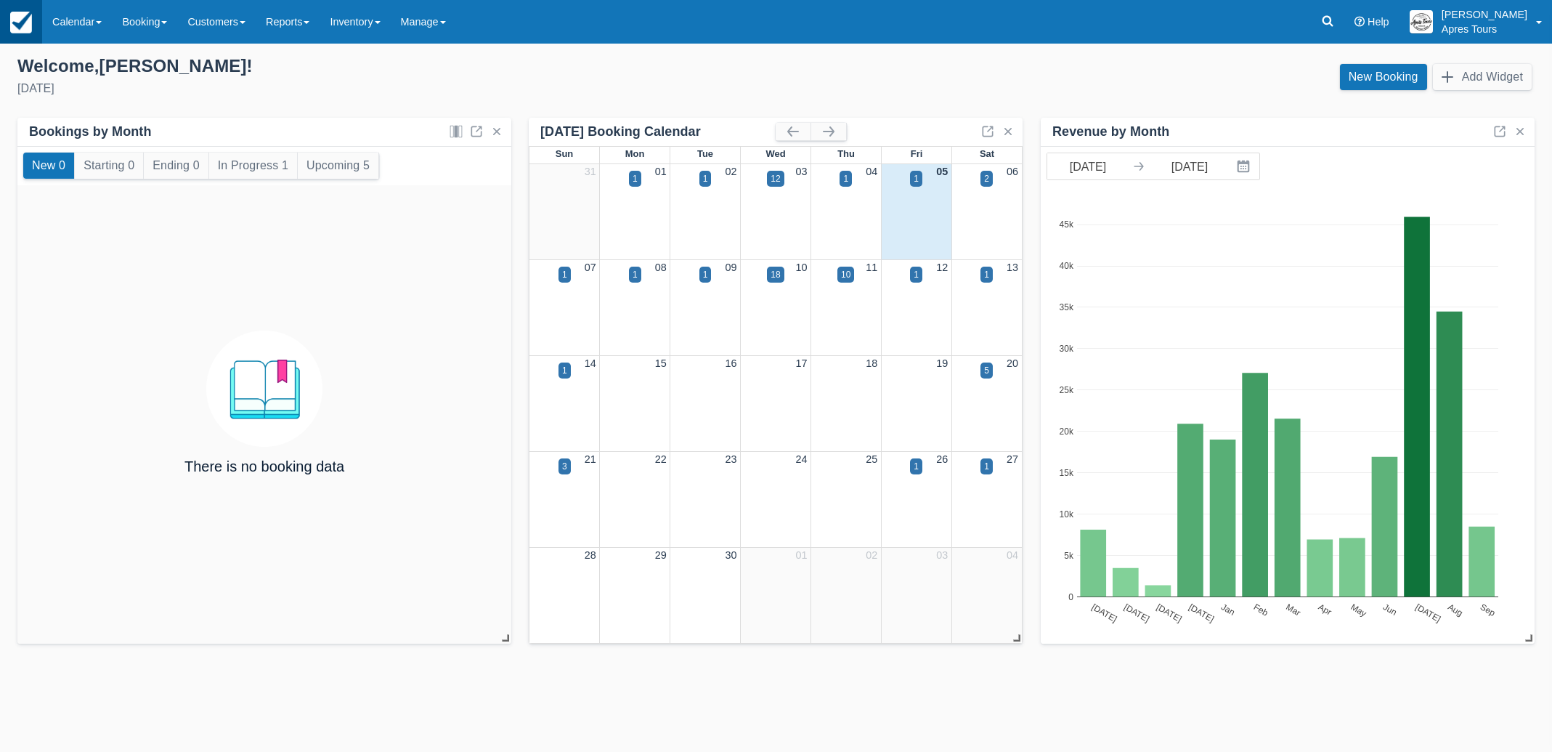
click at [17, 26] on img at bounding box center [21, 23] width 22 height 22
click at [65, 26] on link "Calendar" at bounding box center [77, 22] width 70 height 44
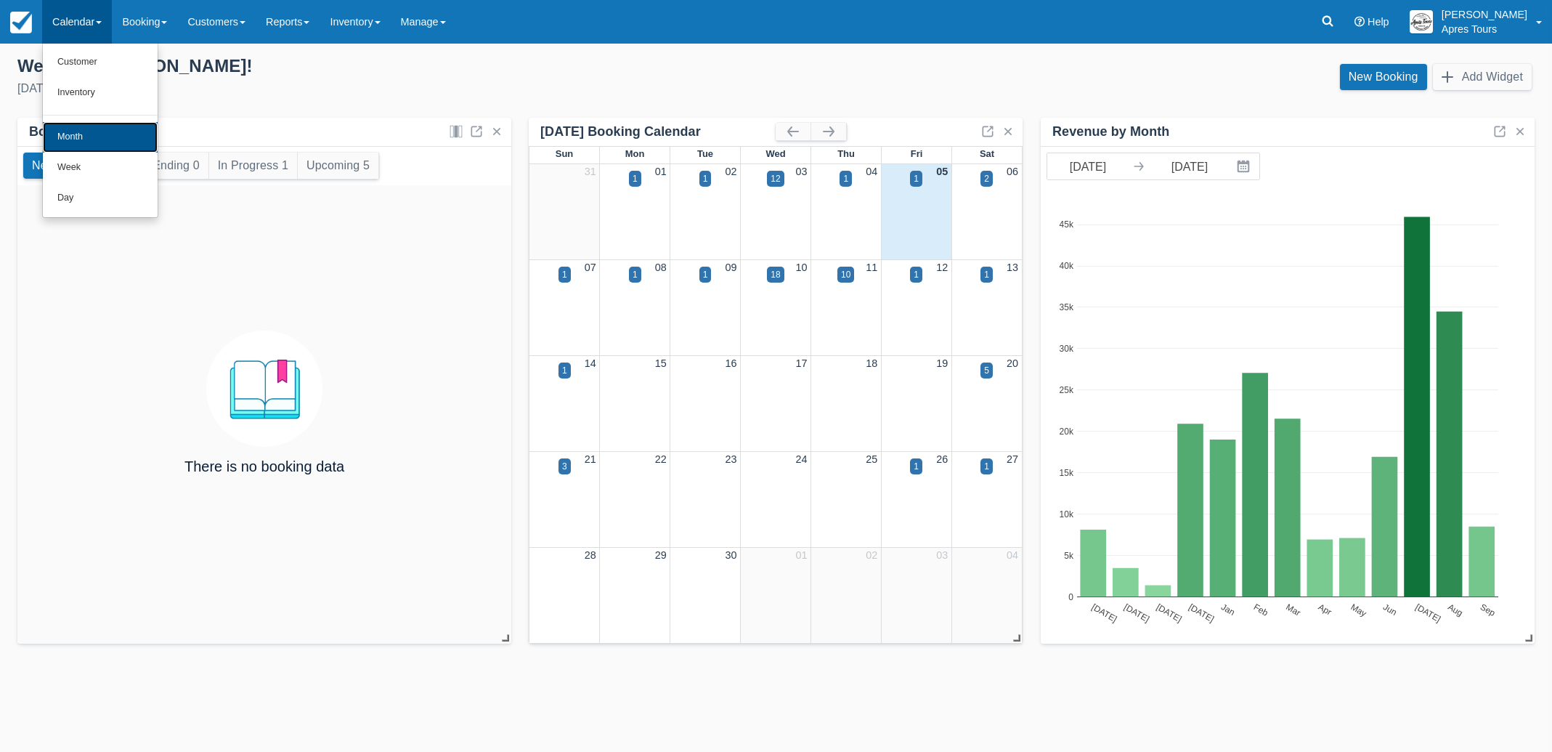
click at [78, 142] on link "Month" at bounding box center [100, 137] width 115 height 31
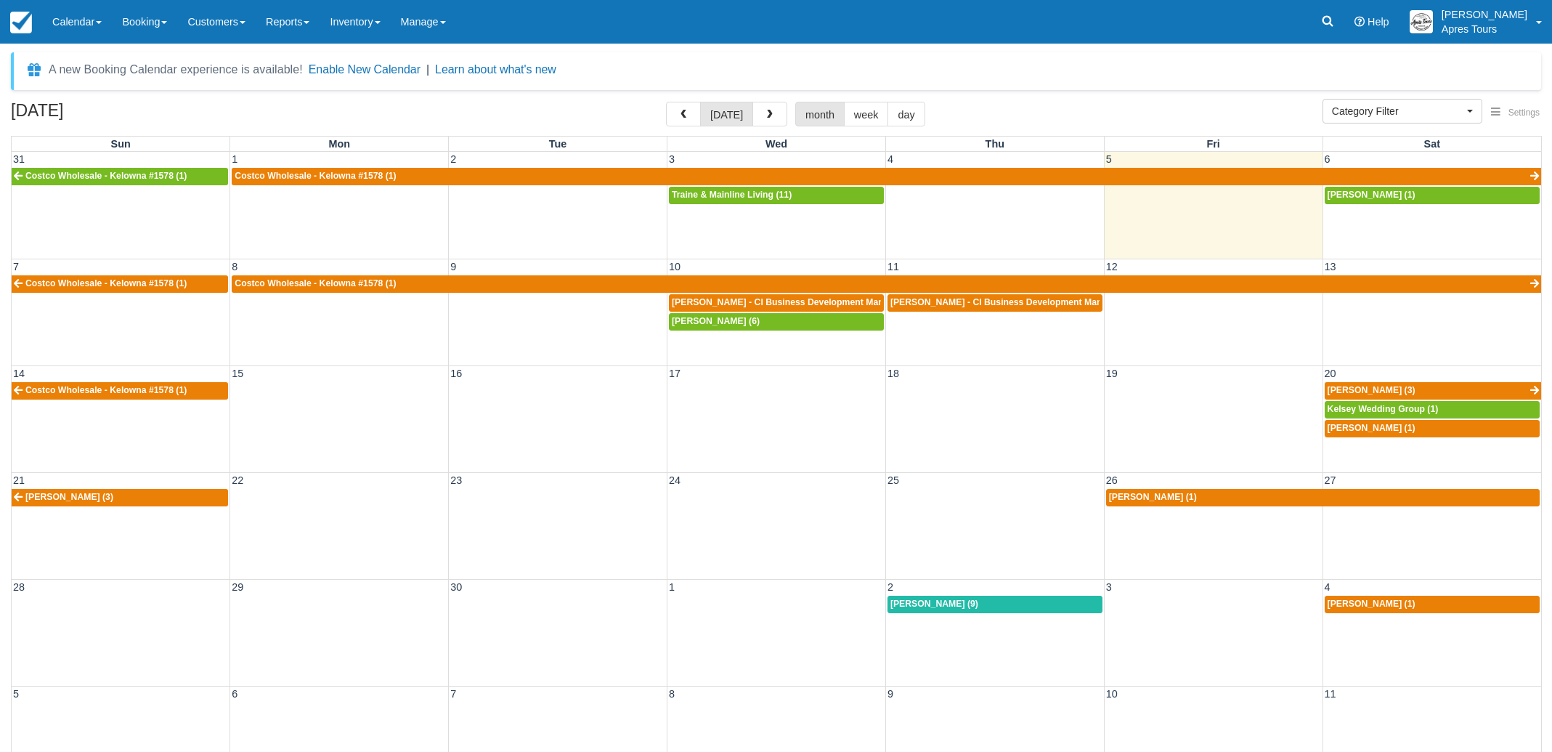
select select
click at [697, 112] on button "button" at bounding box center [683, 114] width 35 height 25
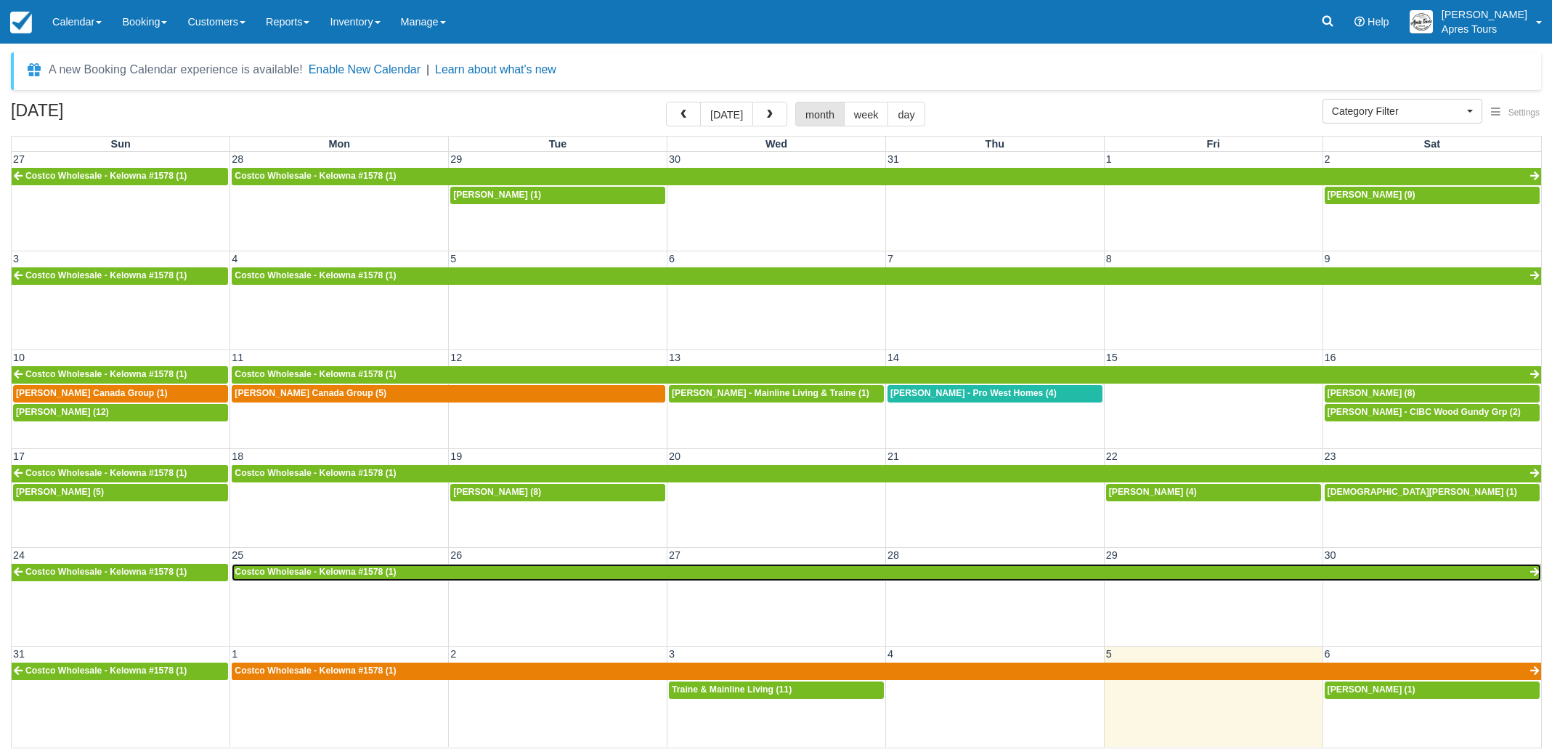
click at [370, 569] on span "Costco Wholesale - Kelowna #1578 (1)" at bounding box center [315, 572] width 161 height 10
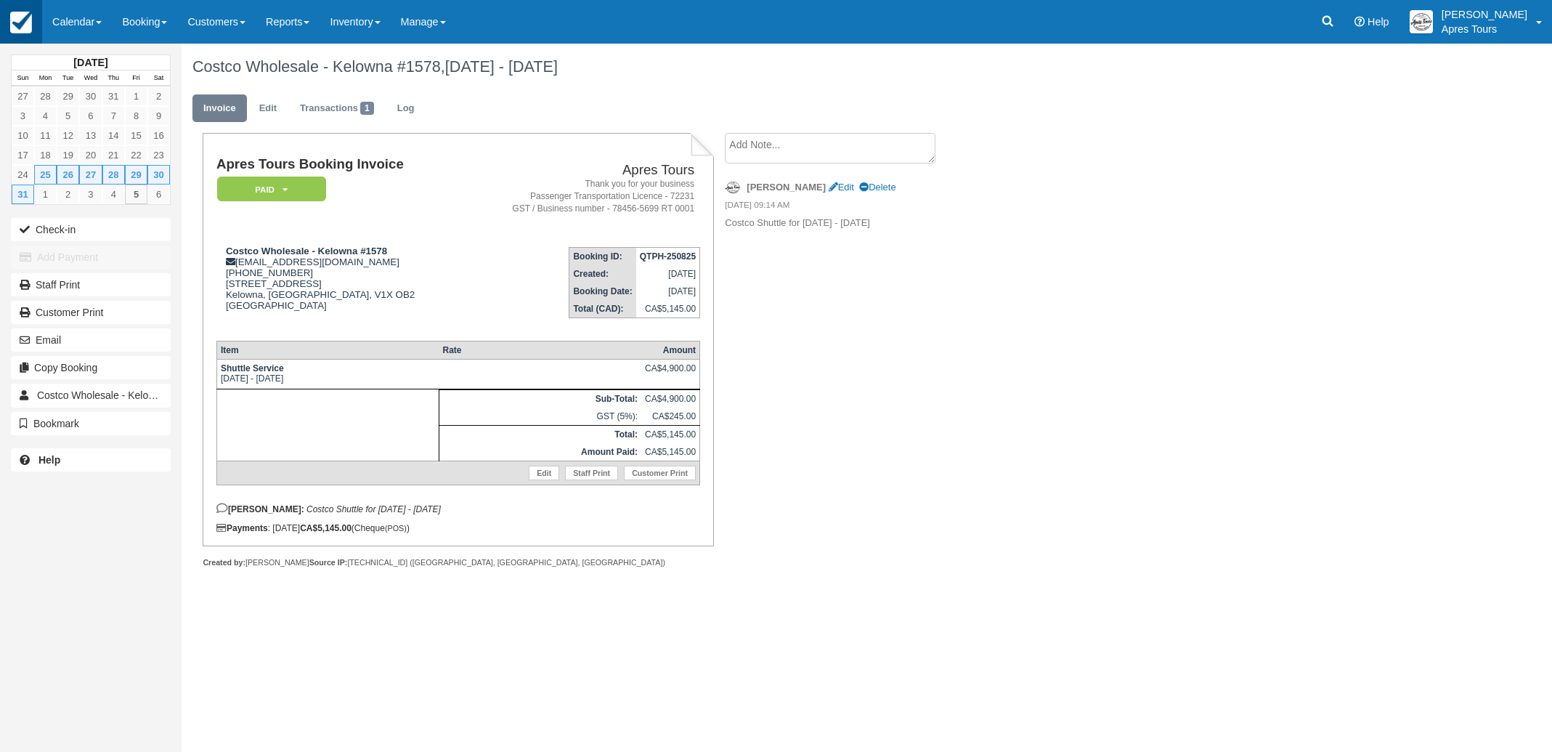
click at [27, 23] on img at bounding box center [21, 23] width 22 height 22
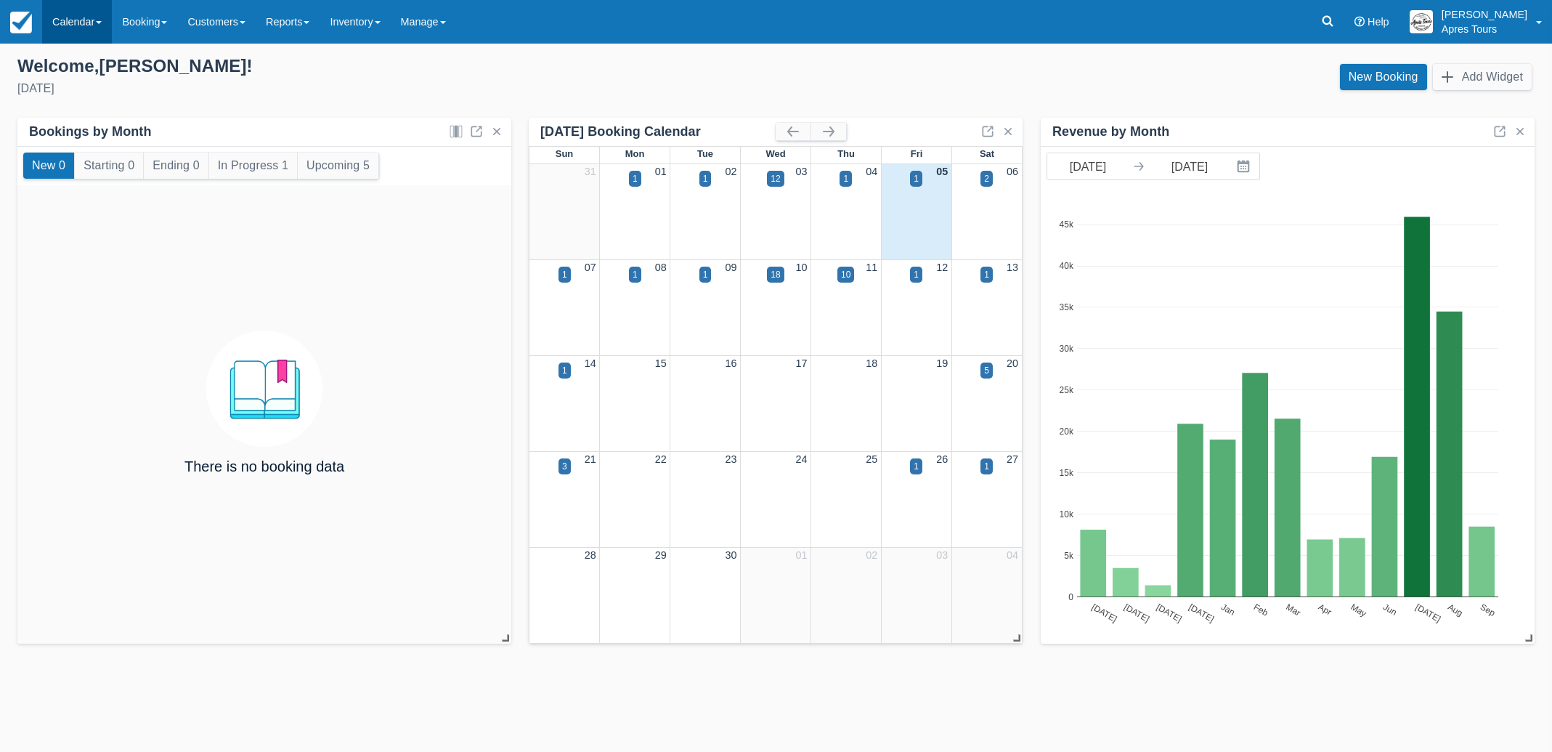
click at [70, 19] on link "Calendar" at bounding box center [77, 22] width 70 height 44
click at [81, 140] on link "Month" at bounding box center [100, 137] width 115 height 31
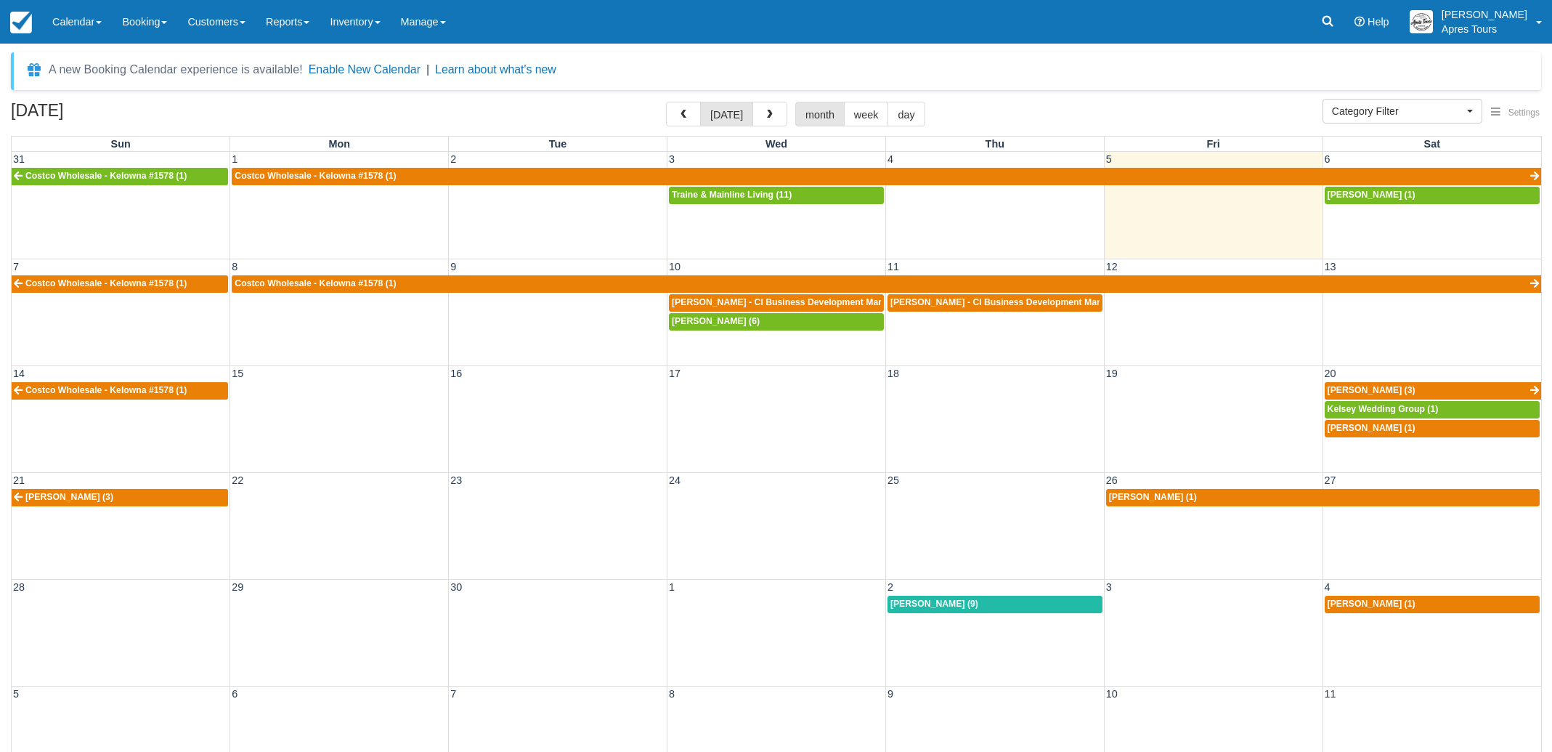
select select
click at [676, 123] on button "button" at bounding box center [683, 114] width 35 height 25
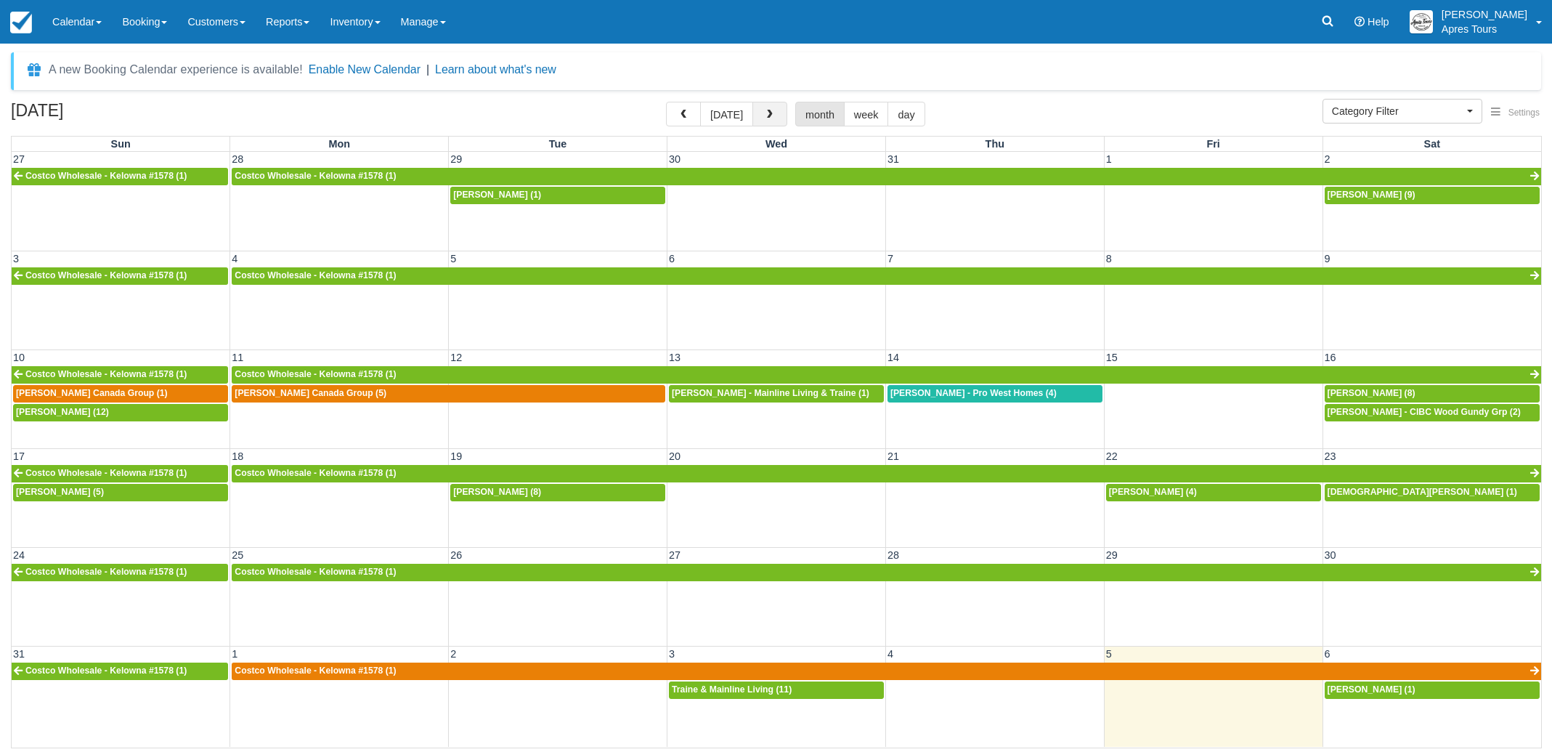
click at [765, 122] on button "button" at bounding box center [770, 114] width 35 height 25
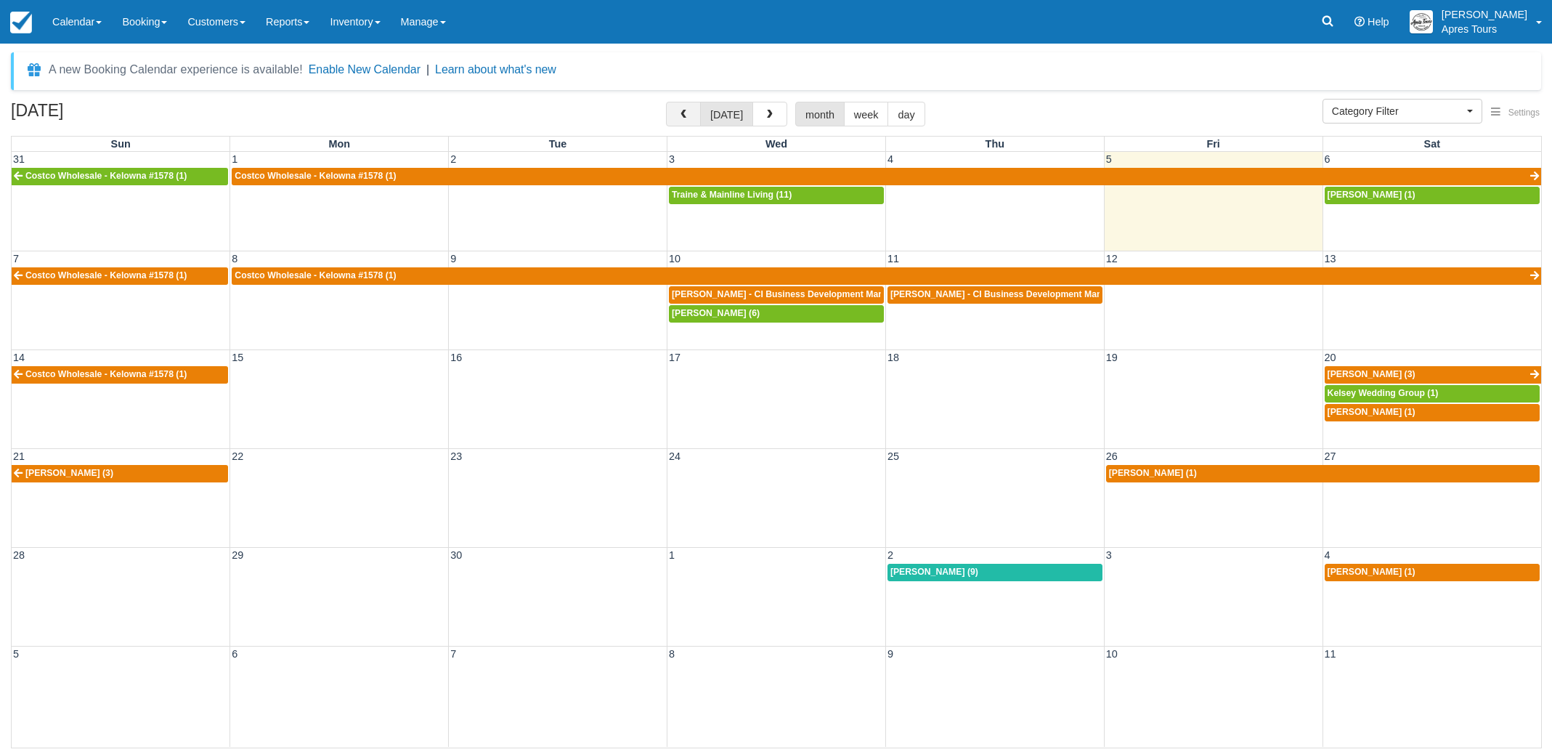
click at [684, 114] on span "button" at bounding box center [683, 115] width 10 height 10
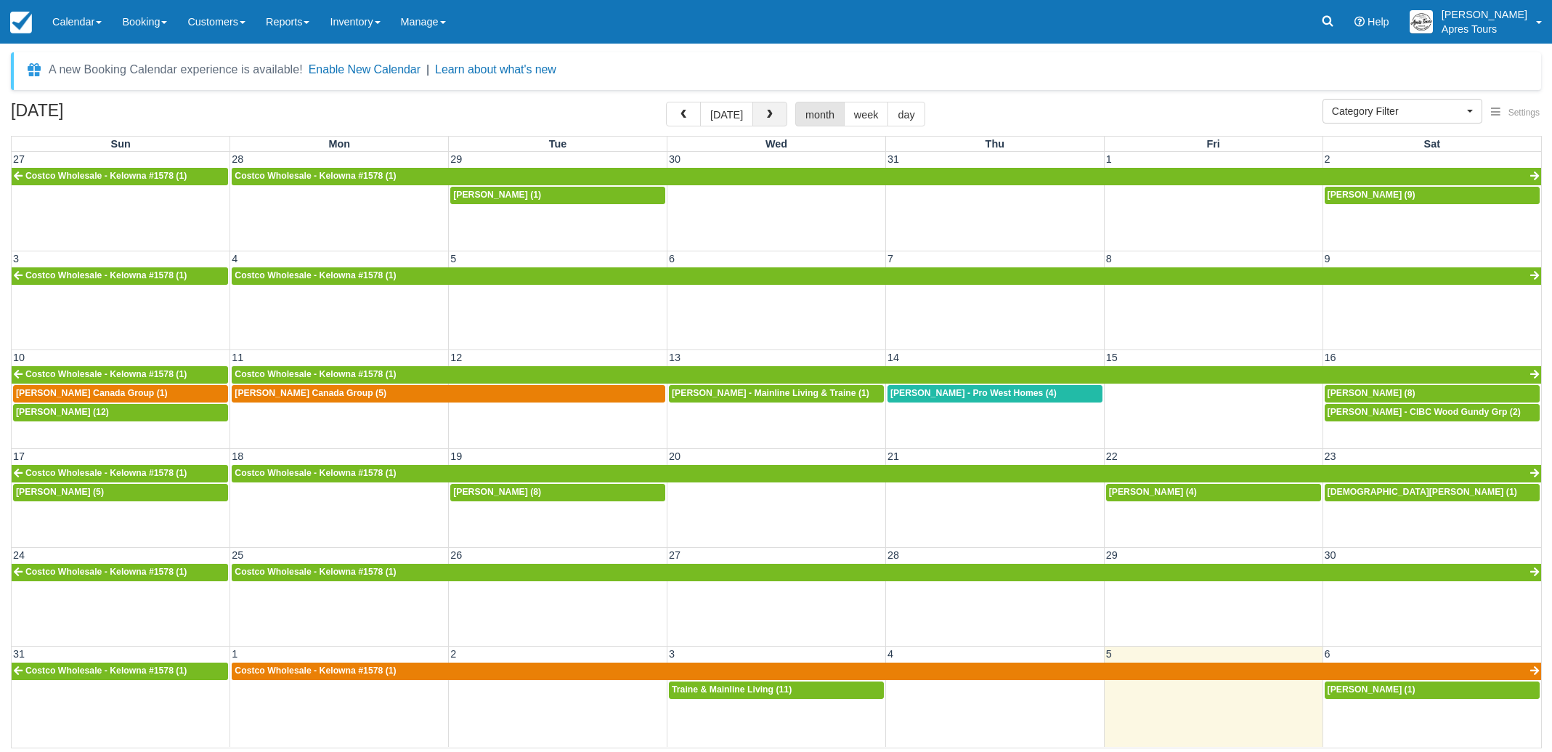
click at [769, 121] on button "button" at bounding box center [770, 114] width 35 height 25
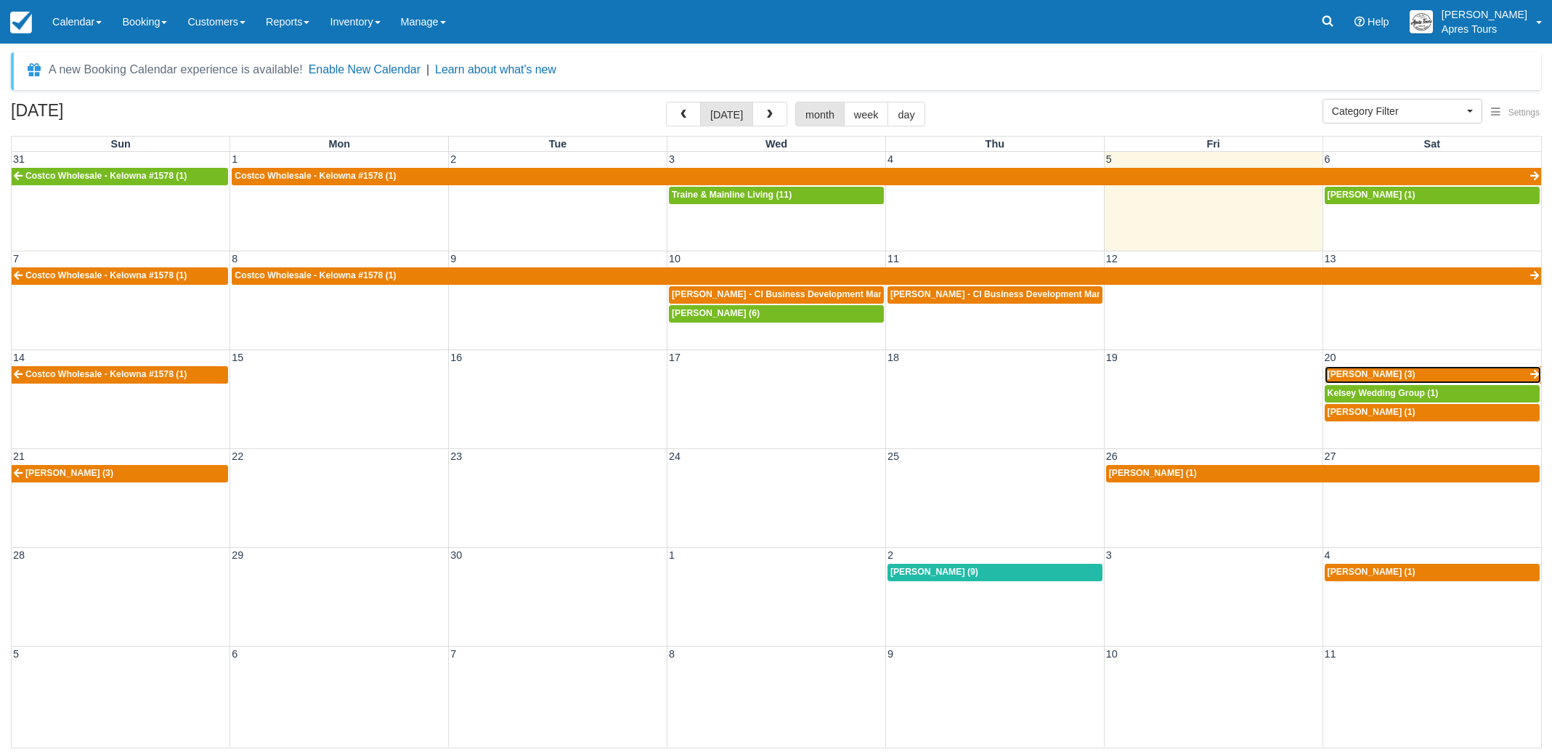
click at [1408, 369] on link "[PERSON_NAME] (3)" at bounding box center [1433, 374] width 216 height 17
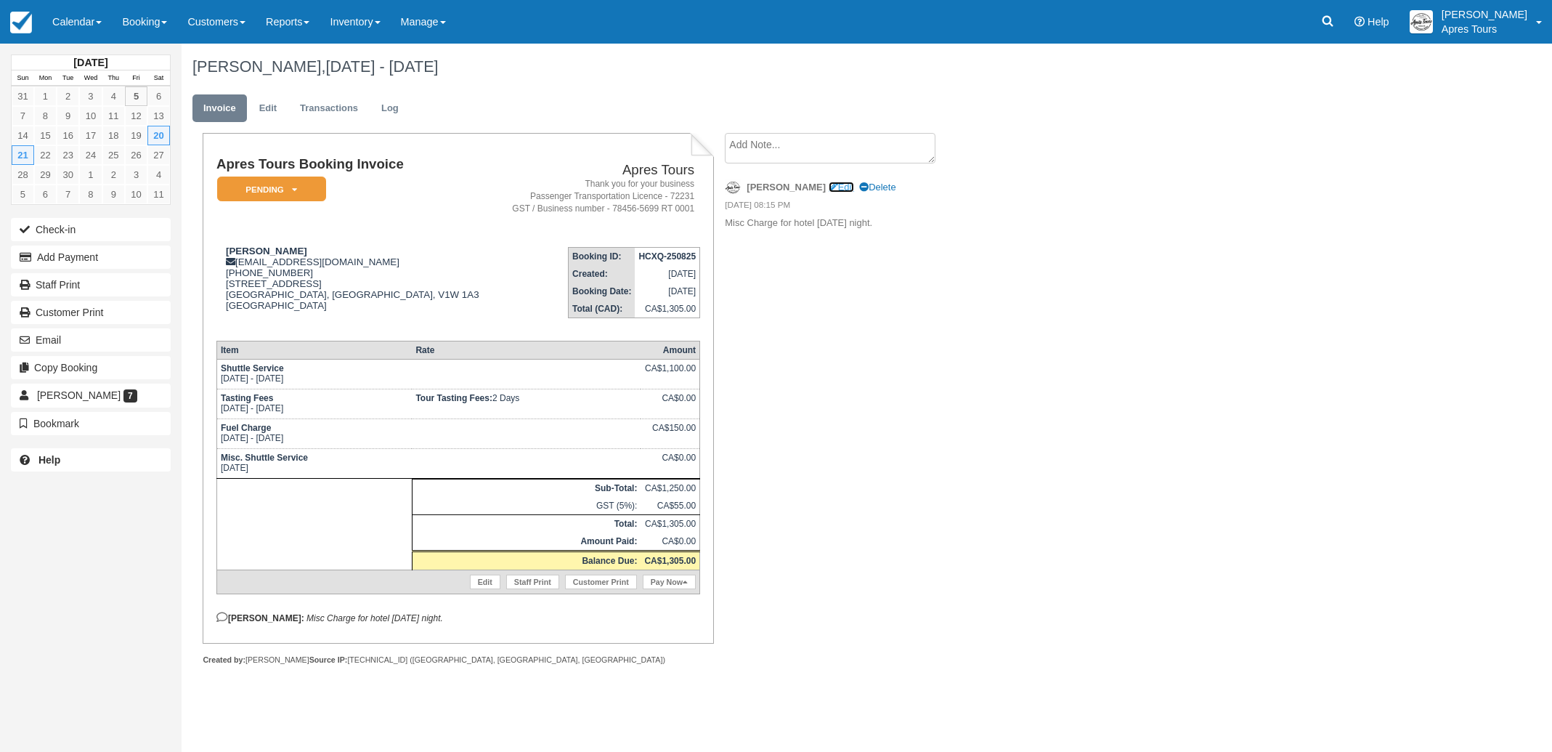
click at [829, 186] on link "Edit" at bounding box center [841, 187] width 25 height 11
type textarea "Misc Charge for hotel Saturday night."
checkbox input "true"
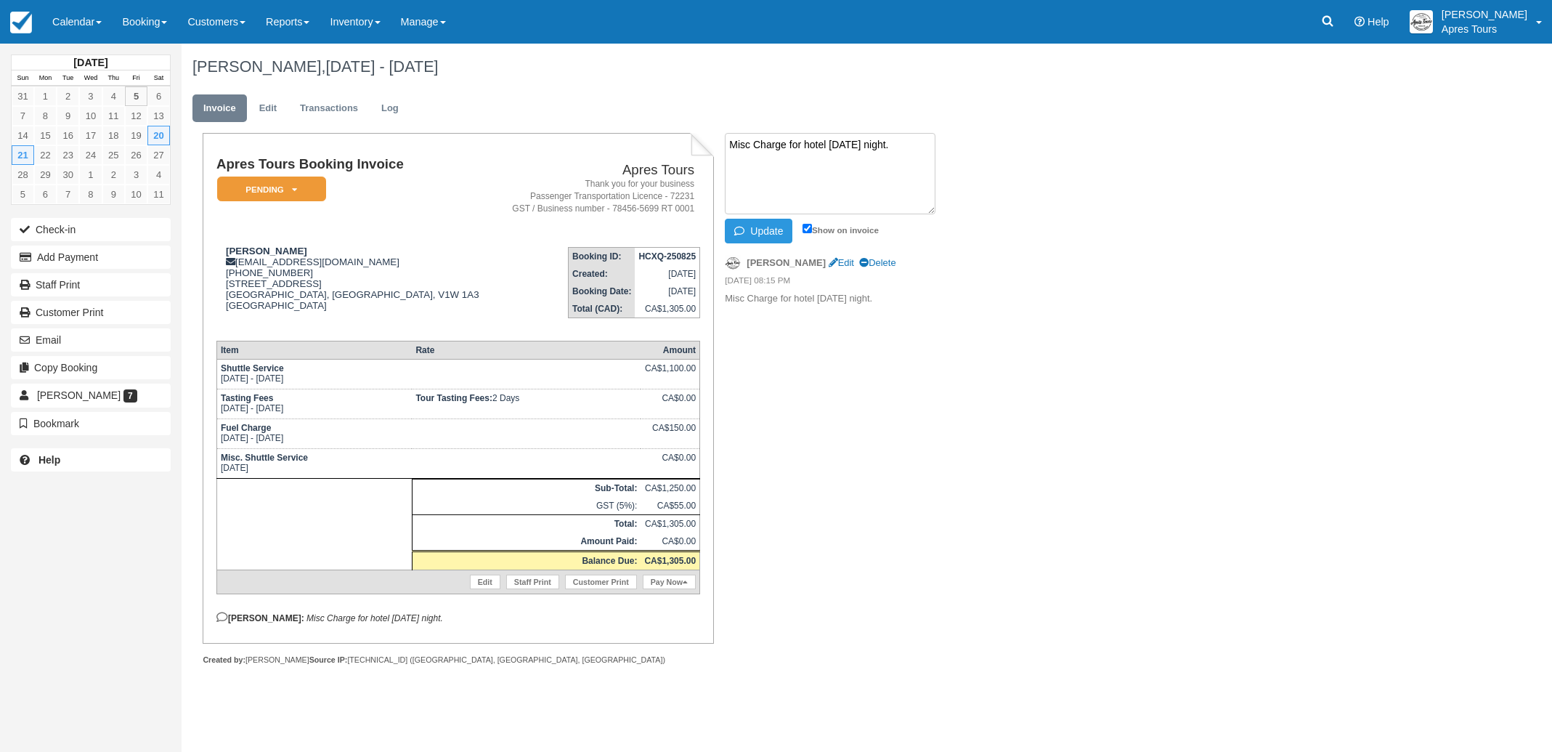
click at [800, 143] on textarea "Misc Charge for hotel Saturday night." at bounding box center [830, 173] width 211 height 81
type textarea "Misc Charge for [PERSON_NAME]'s hotel [DATE] night."
click at [767, 224] on button "Update" at bounding box center [759, 231] width 68 height 25
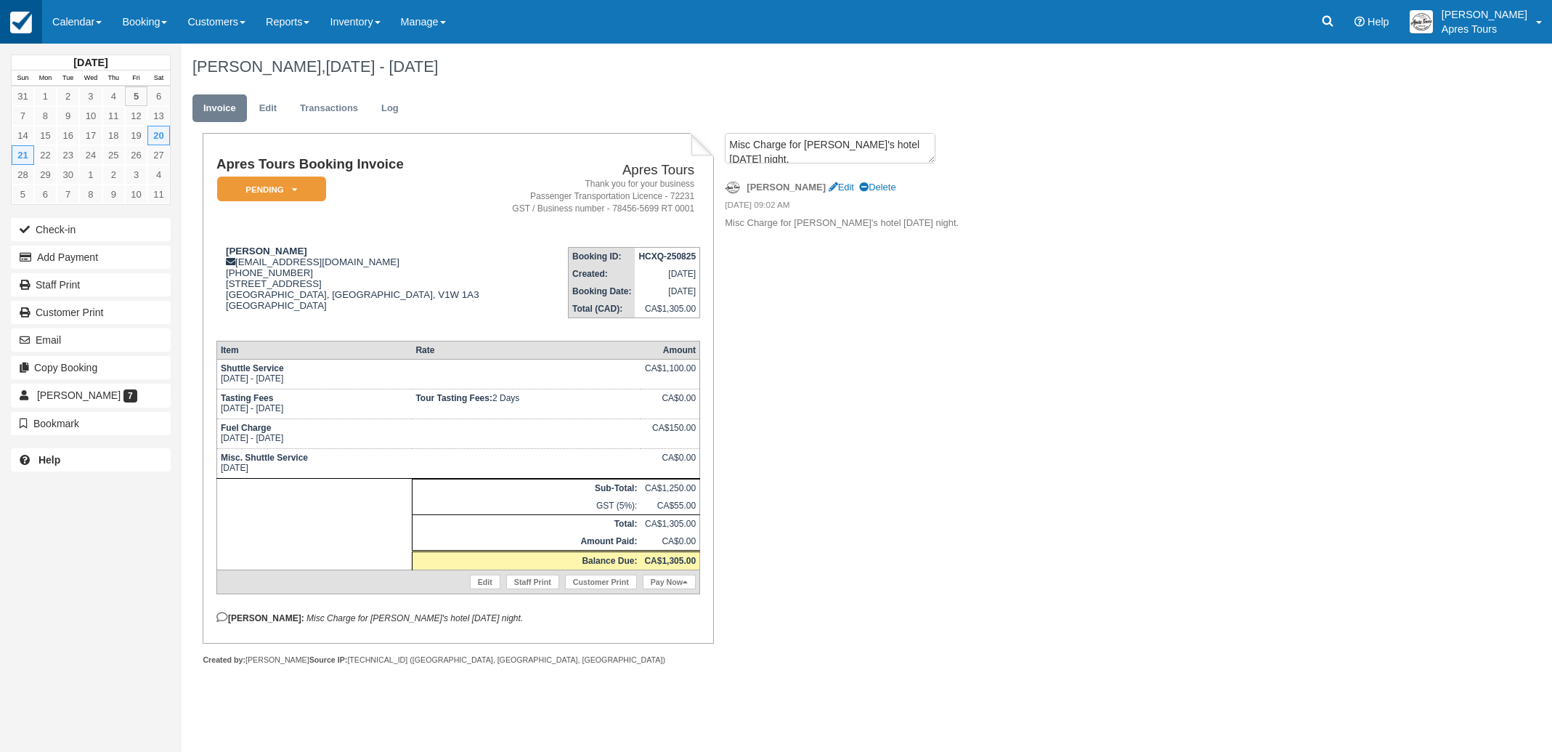
click at [23, 27] on img at bounding box center [21, 23] width 22 height 22
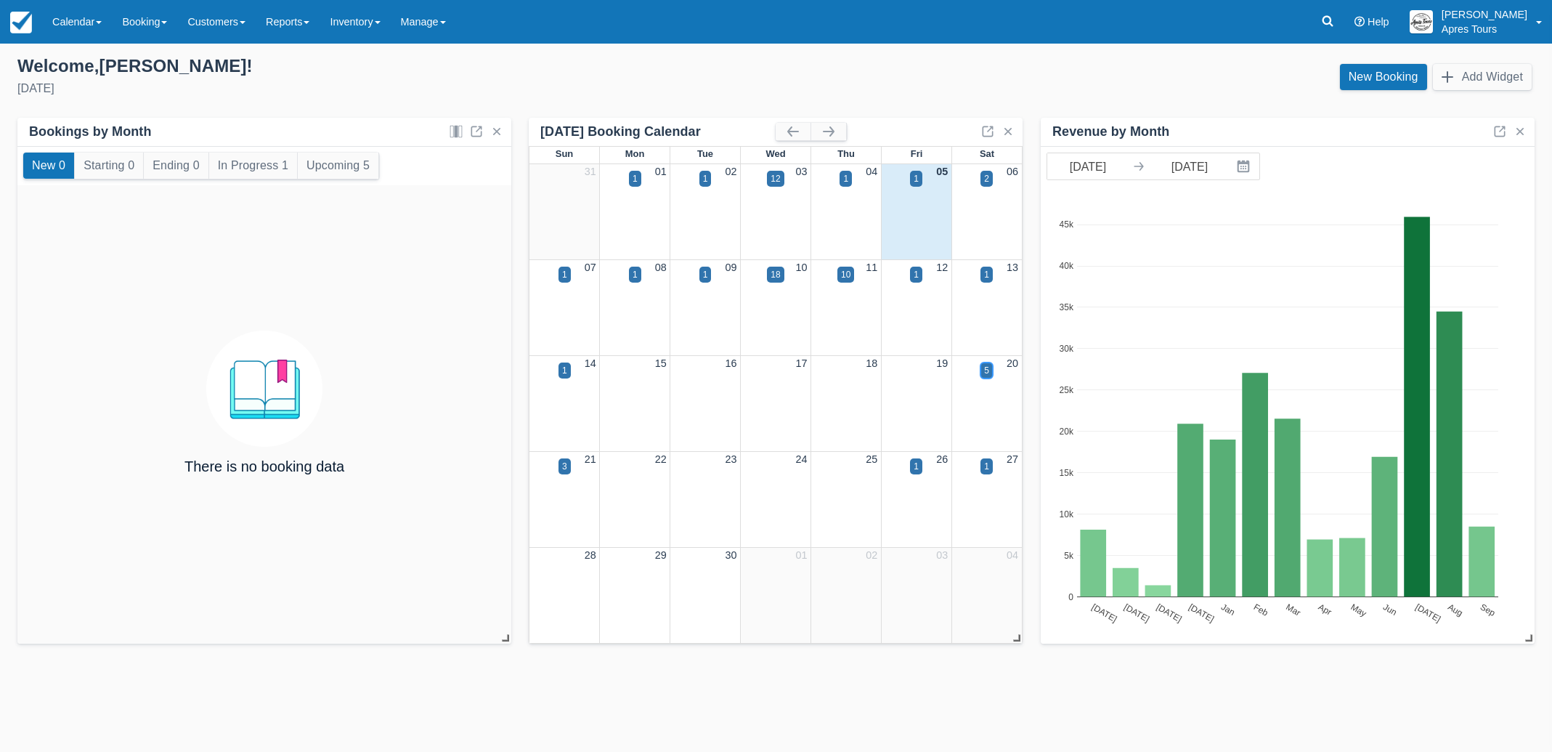
click at [985, 375] on div "5" at bounding box center [986, 370] width 5 height 13
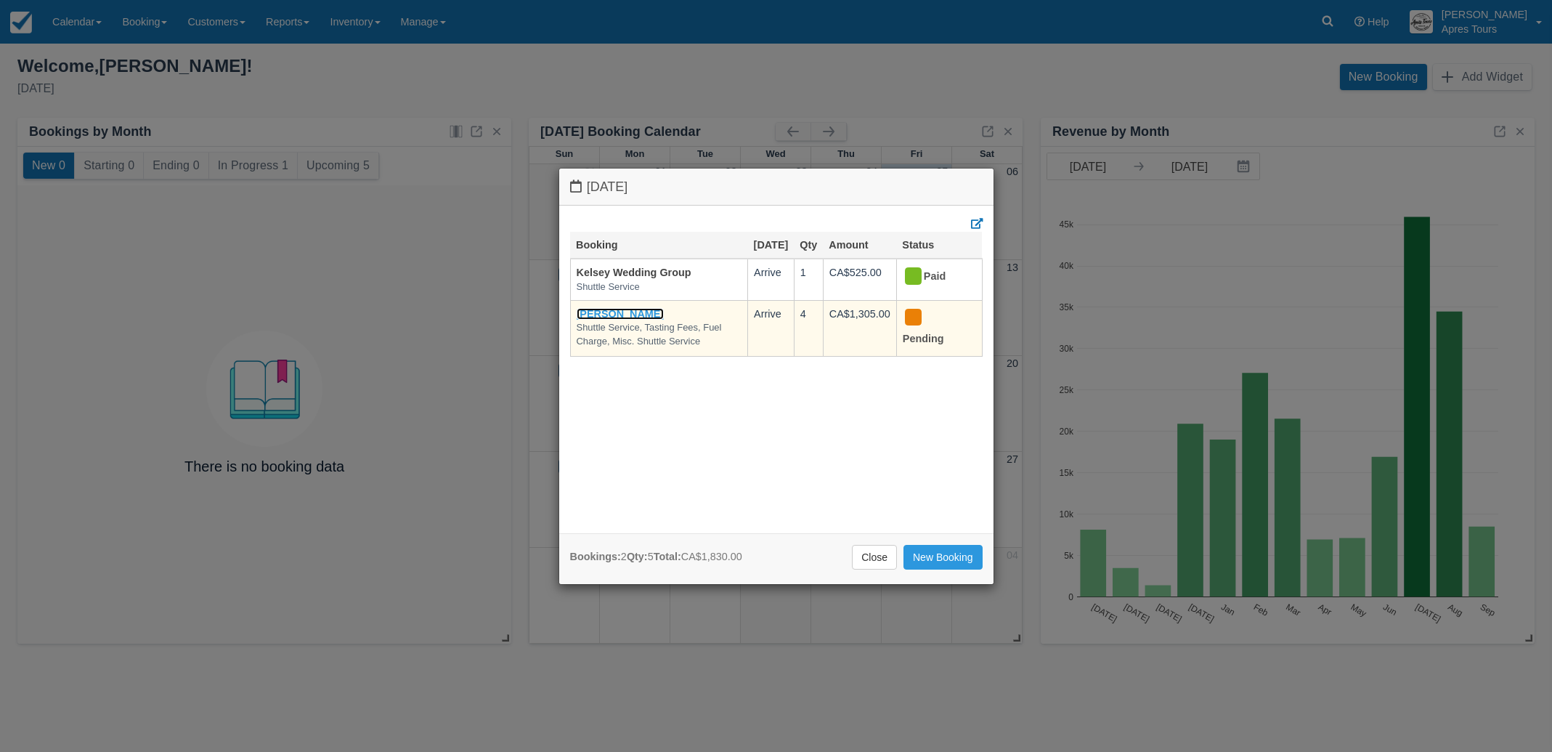
click at [611, 320] on link "[PERSON_NAME]" at bounding box center [621, 314] width 88 height 12
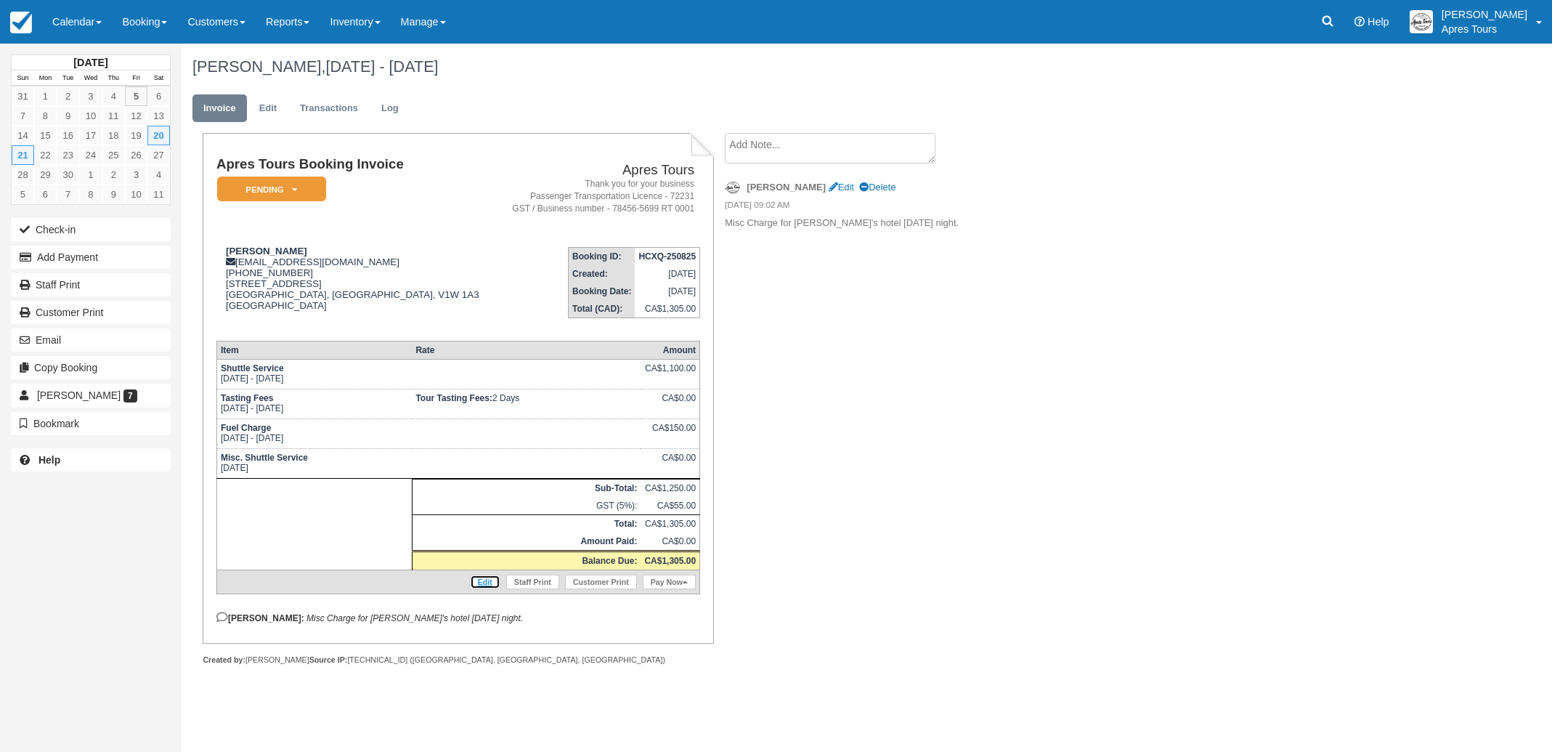
click at [484, 588] on link "Edit" at bounding box center [485, 582] width 31 height 15
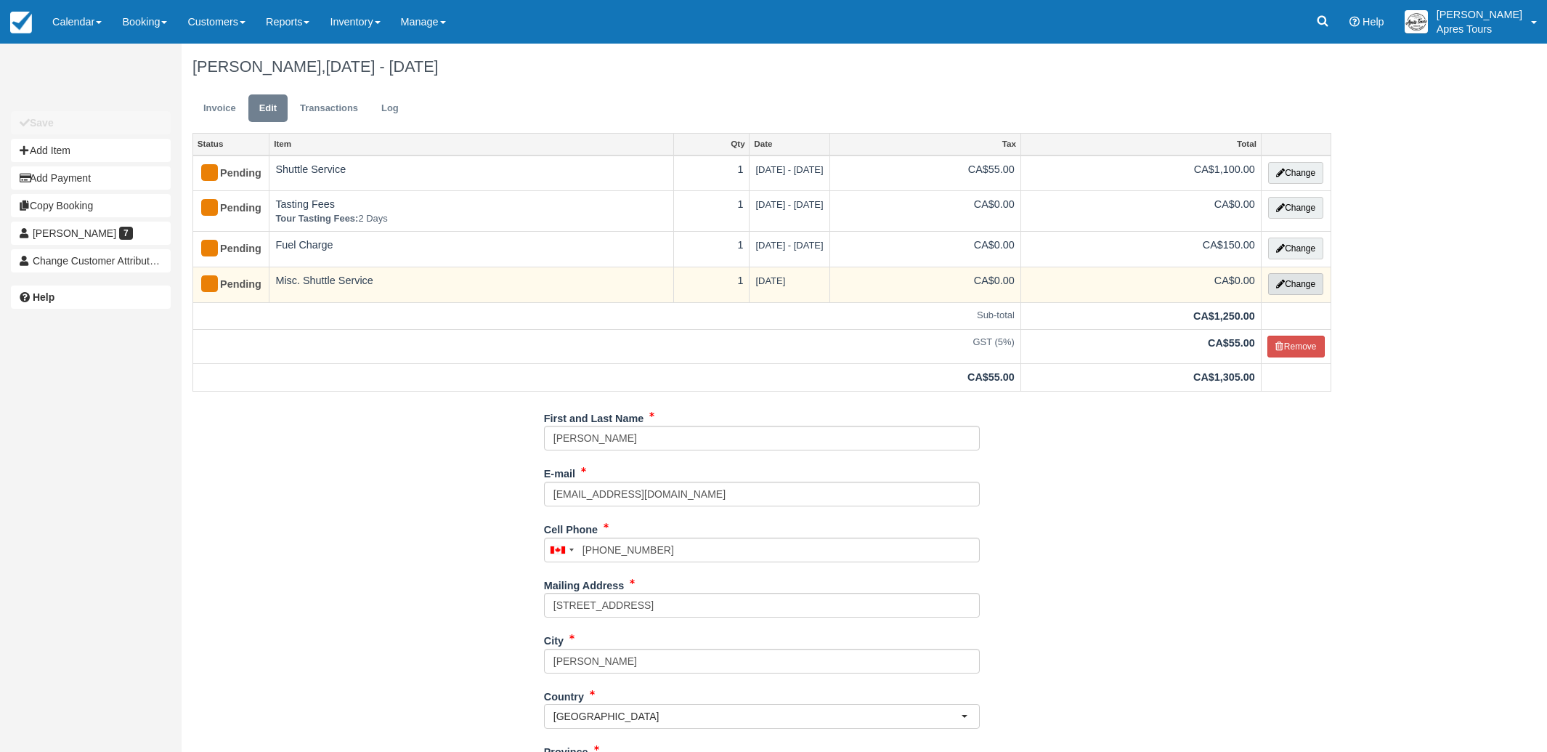
click at [1292, 286] on button "Change" at bounding box center [1295, 284] width 55 height 22
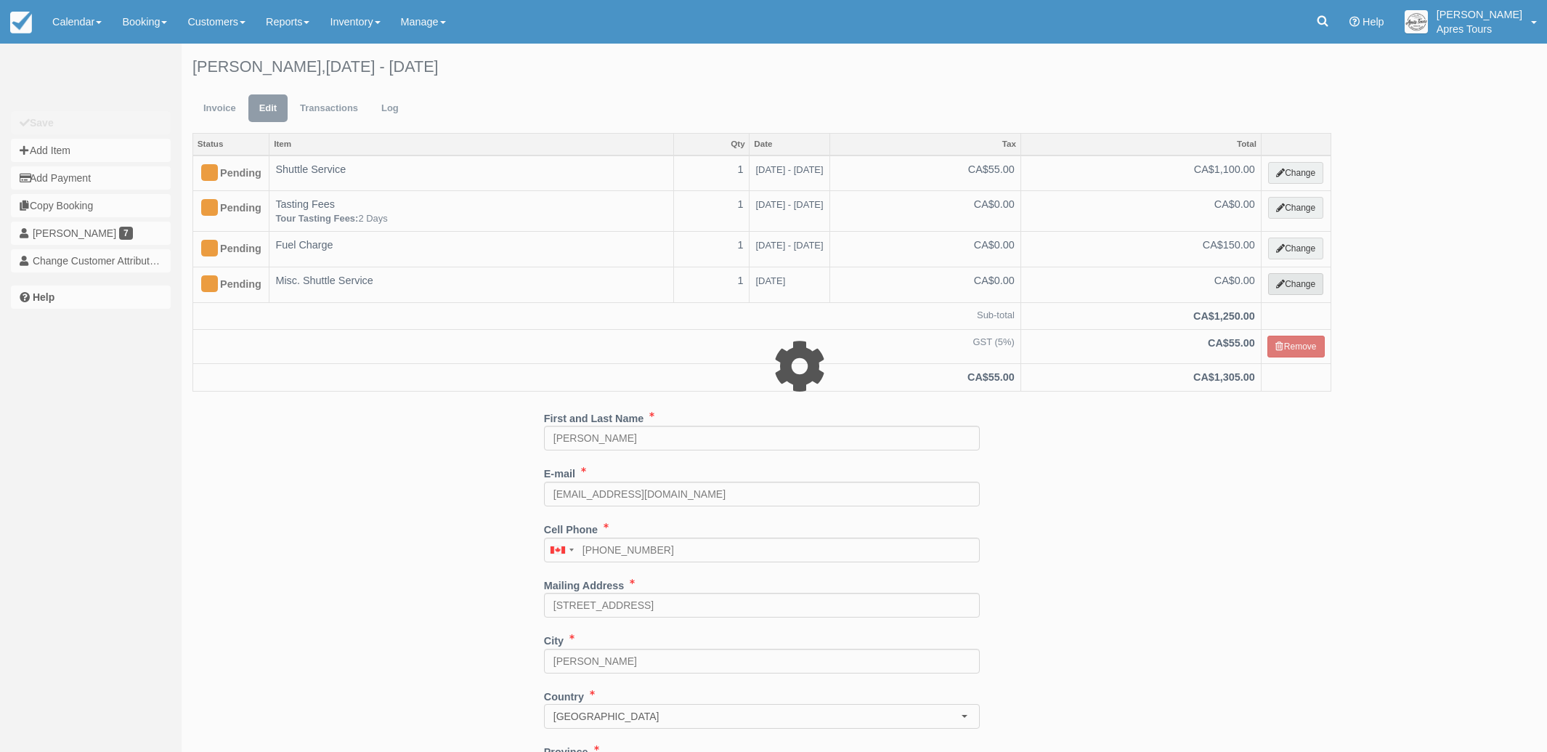
select select "4"
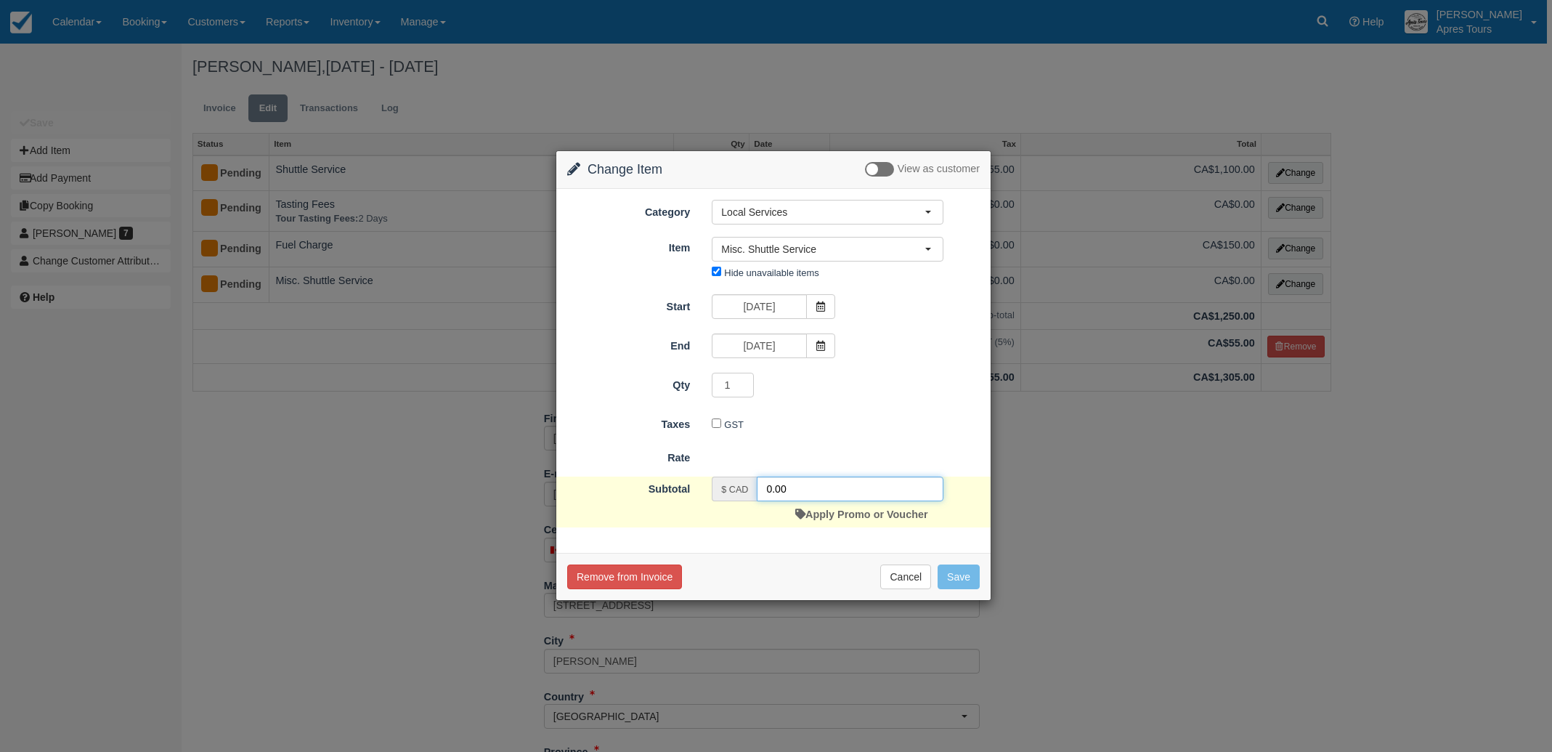
drag, startPoint x: 786, startPoint y: 490, endPoint x: 802, endPoint y: 489, distance: 16.0
click at [786, 490] on input "0.00" at bounding box center [850, 489] width 187 height 25
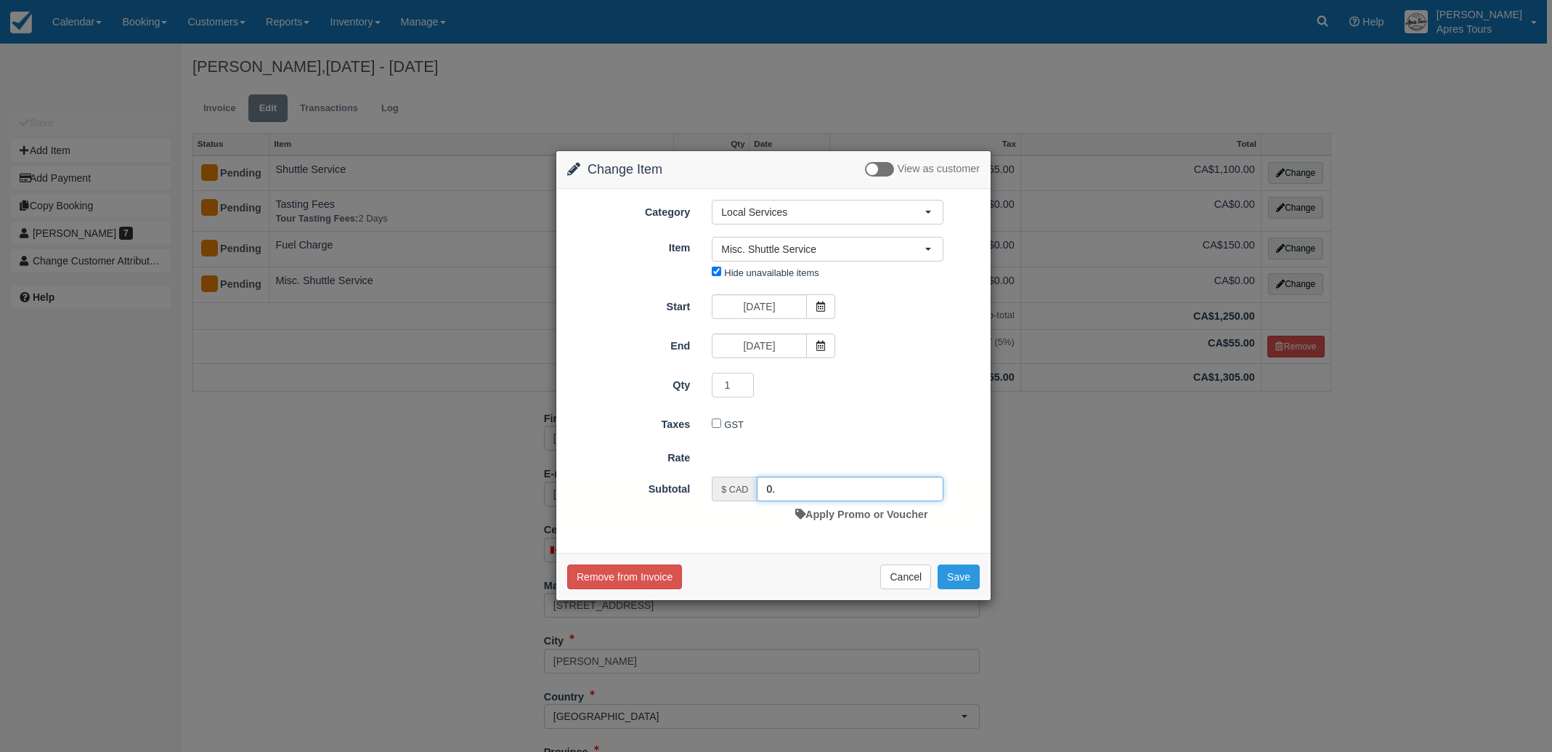
type input "0"
type input "168.20"
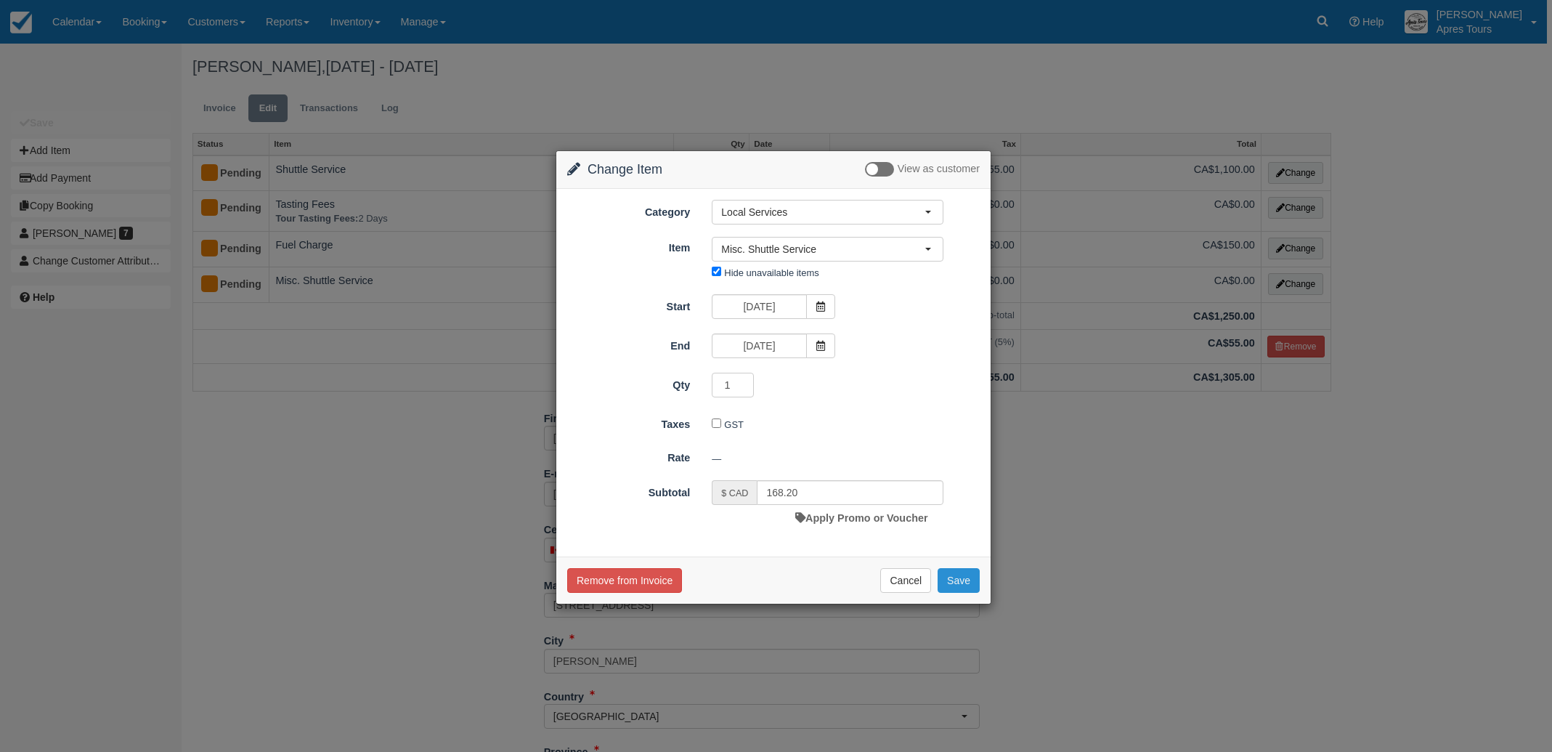
click at [966, 579] on button "Save" at bounding box center [959, 580] width 42 height 25
checkbox input "false"
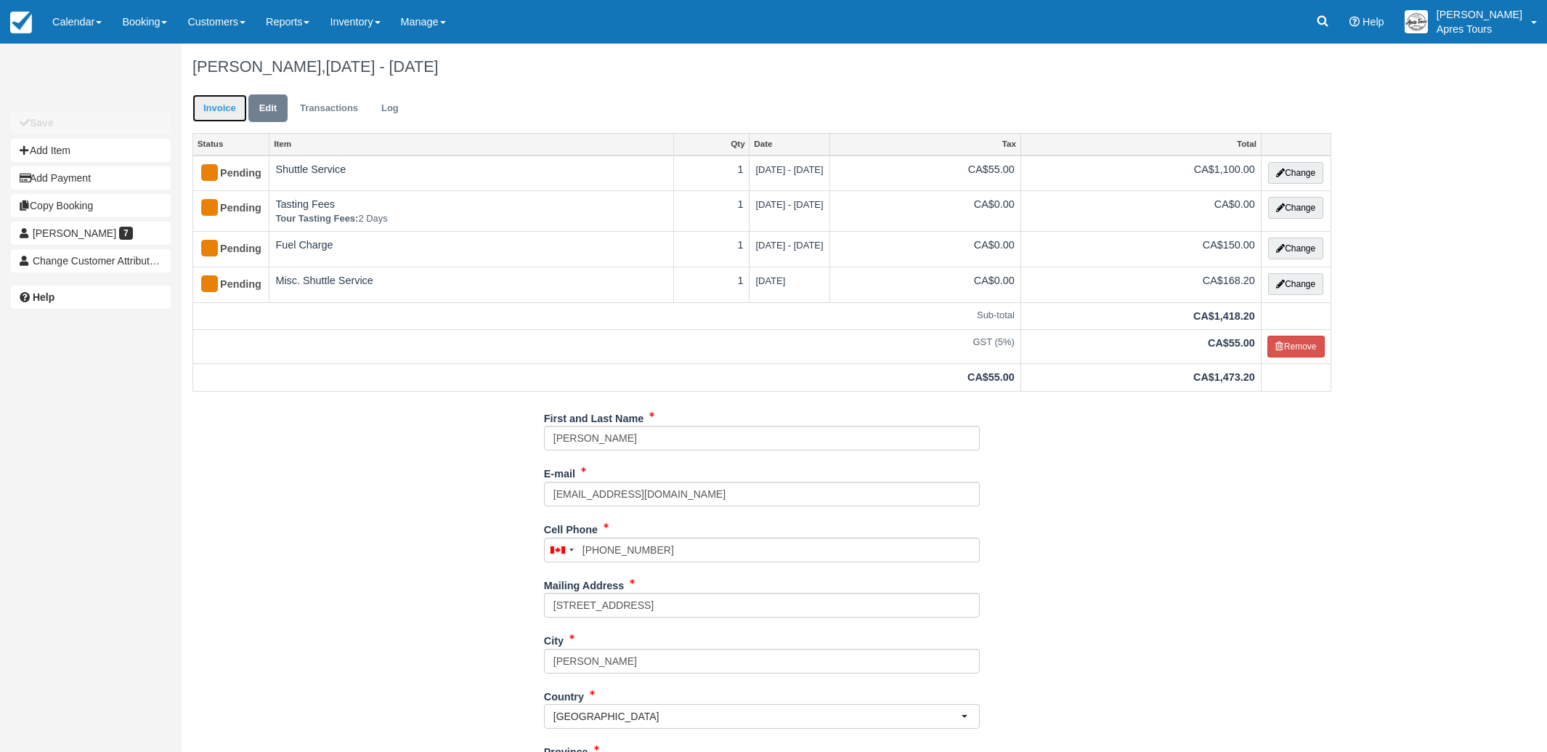
click at [210, 110] on link "Invoice" at bounding box center [219, 108] width 54 height 28
